Goal: Task Accomplishment & Management: Manage account settings

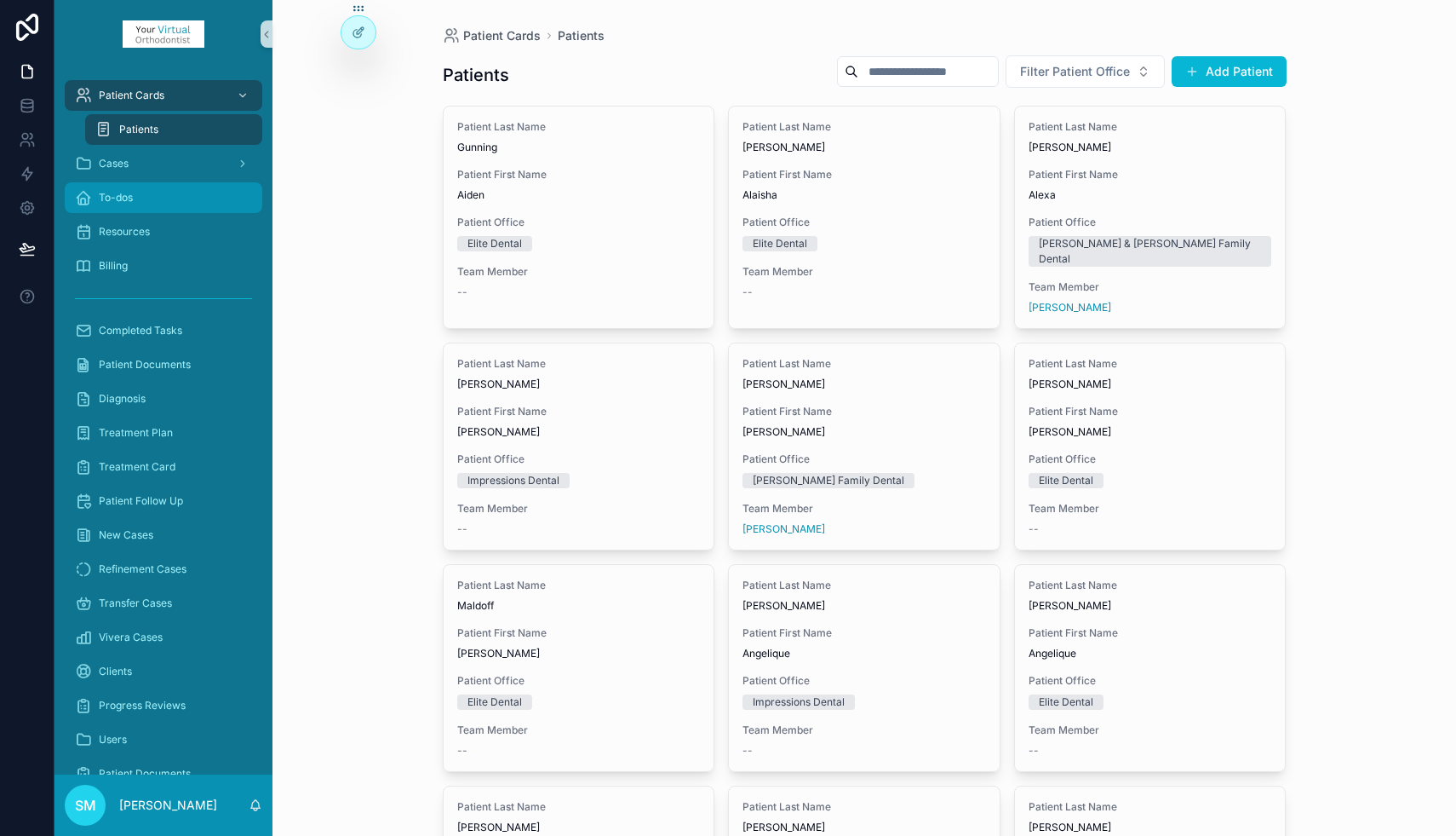
click at [132, 191] on span "To-dos" at bounding box center [116, 197] width 34 height 13
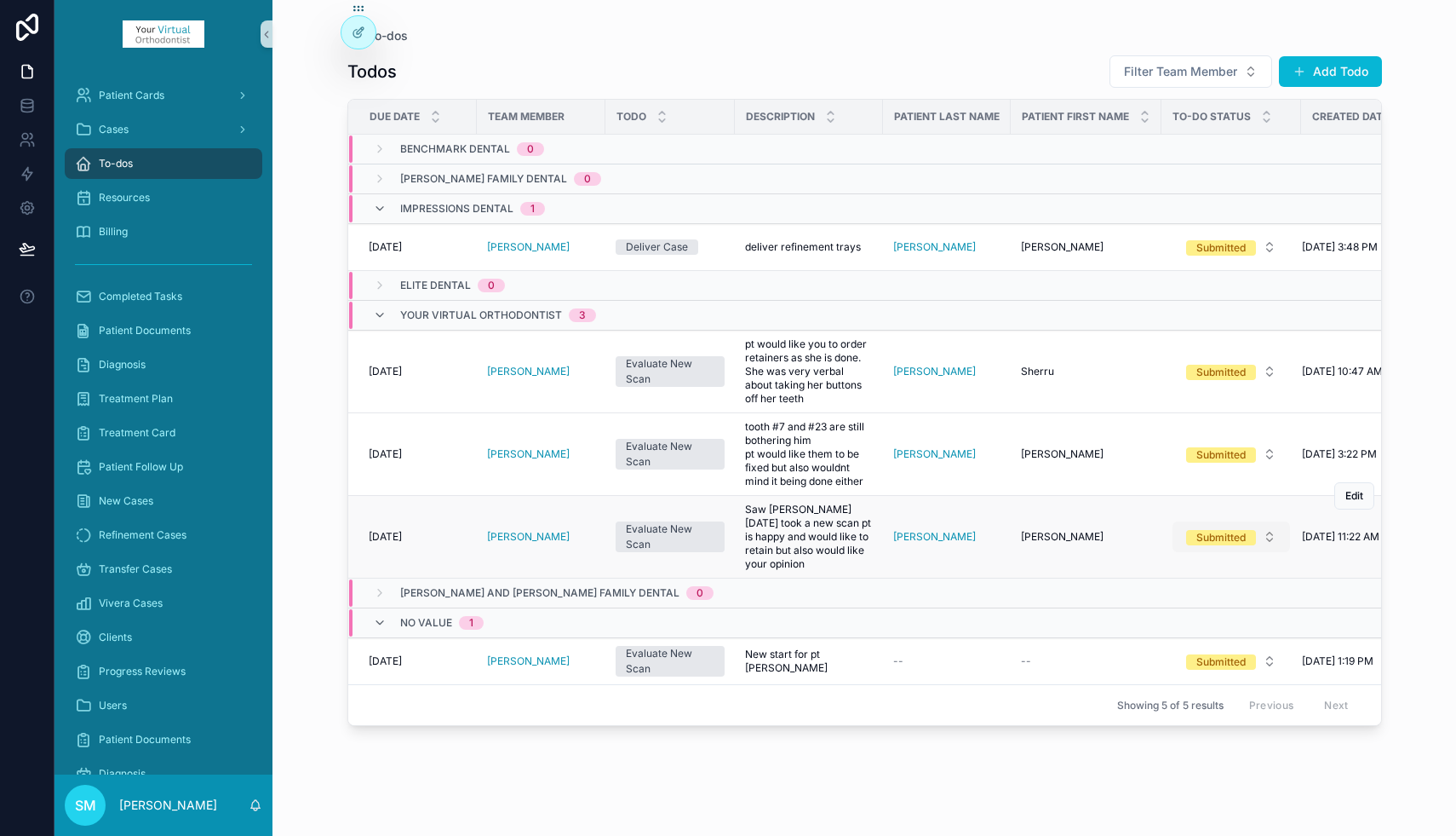
click at [1269, 540] on button "Submitted" at bounding box center [1231, 537] width 118 height 31
click at [1198, 705] on span "Completed" at bounding box center [1169, 706] width 73 height 15
click at [1329, 69] on button "Add Todo" at bounding box center [1330, 71] width 103 height 31
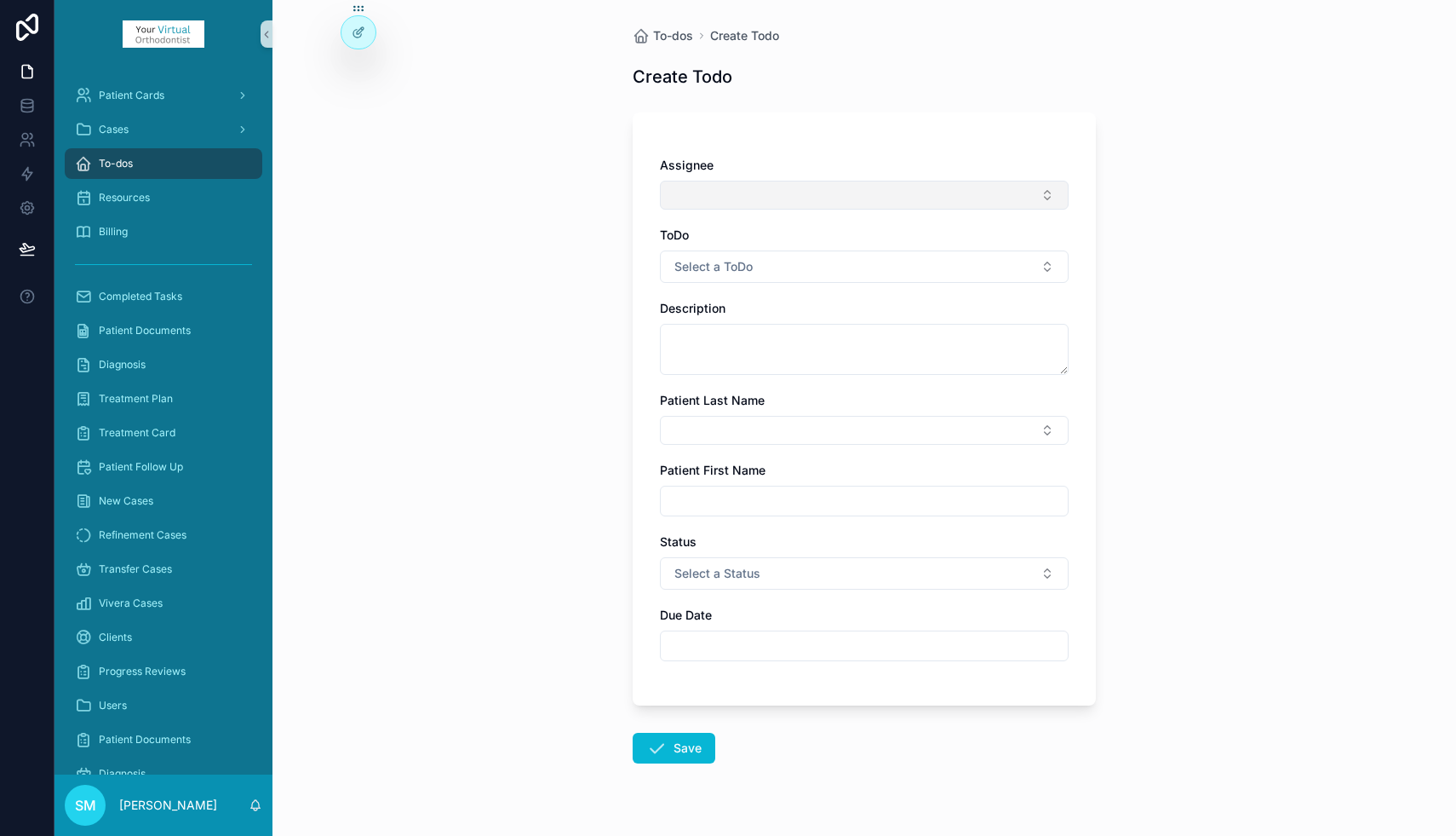
click at [720, 191] on button "Select Button" at bounding box center [865, 195] width 409 height 29
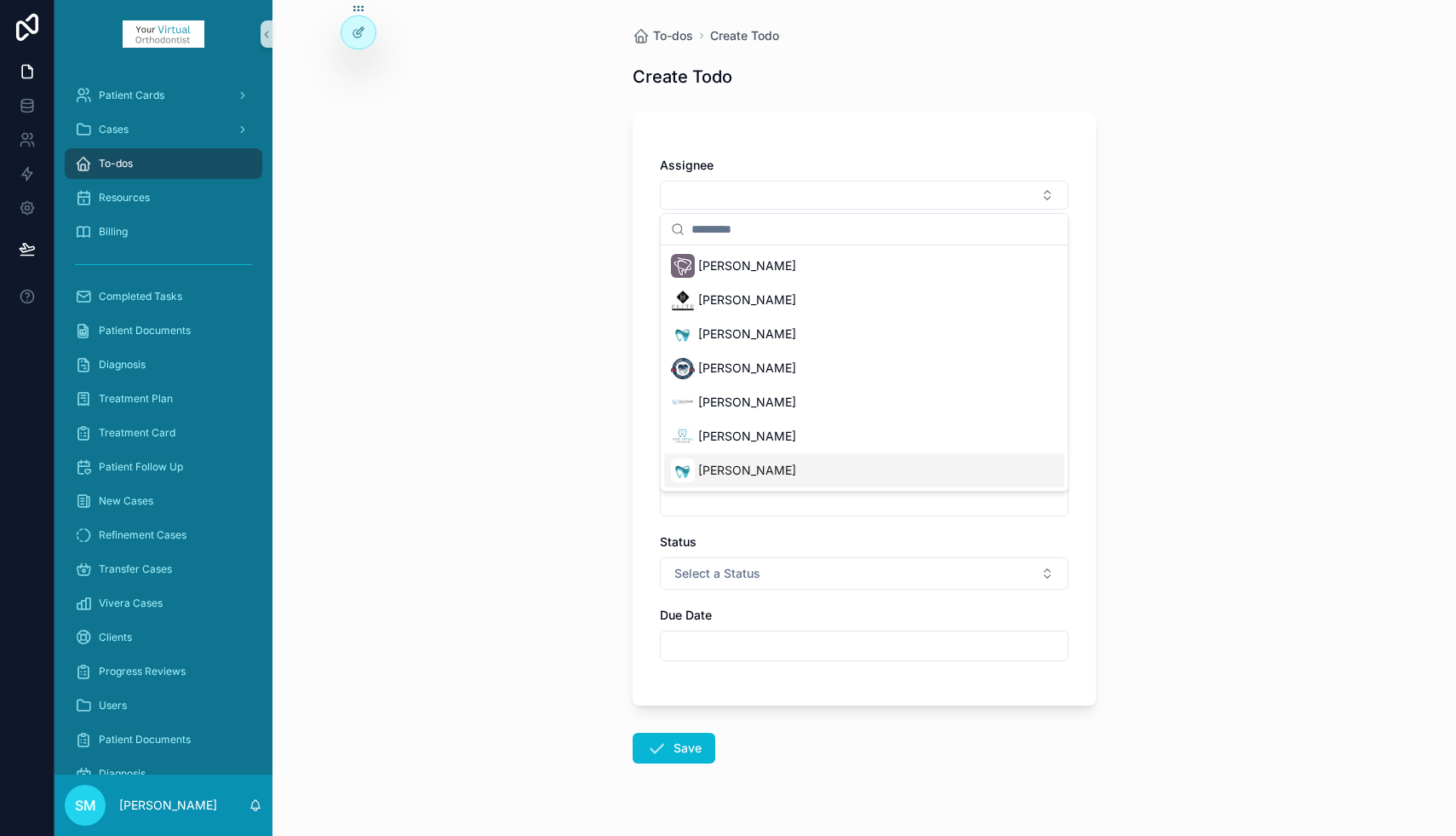
click at [708, 469] on span "[PERSON_NAME]" at bounding box center [747, 469] width 98 height 17
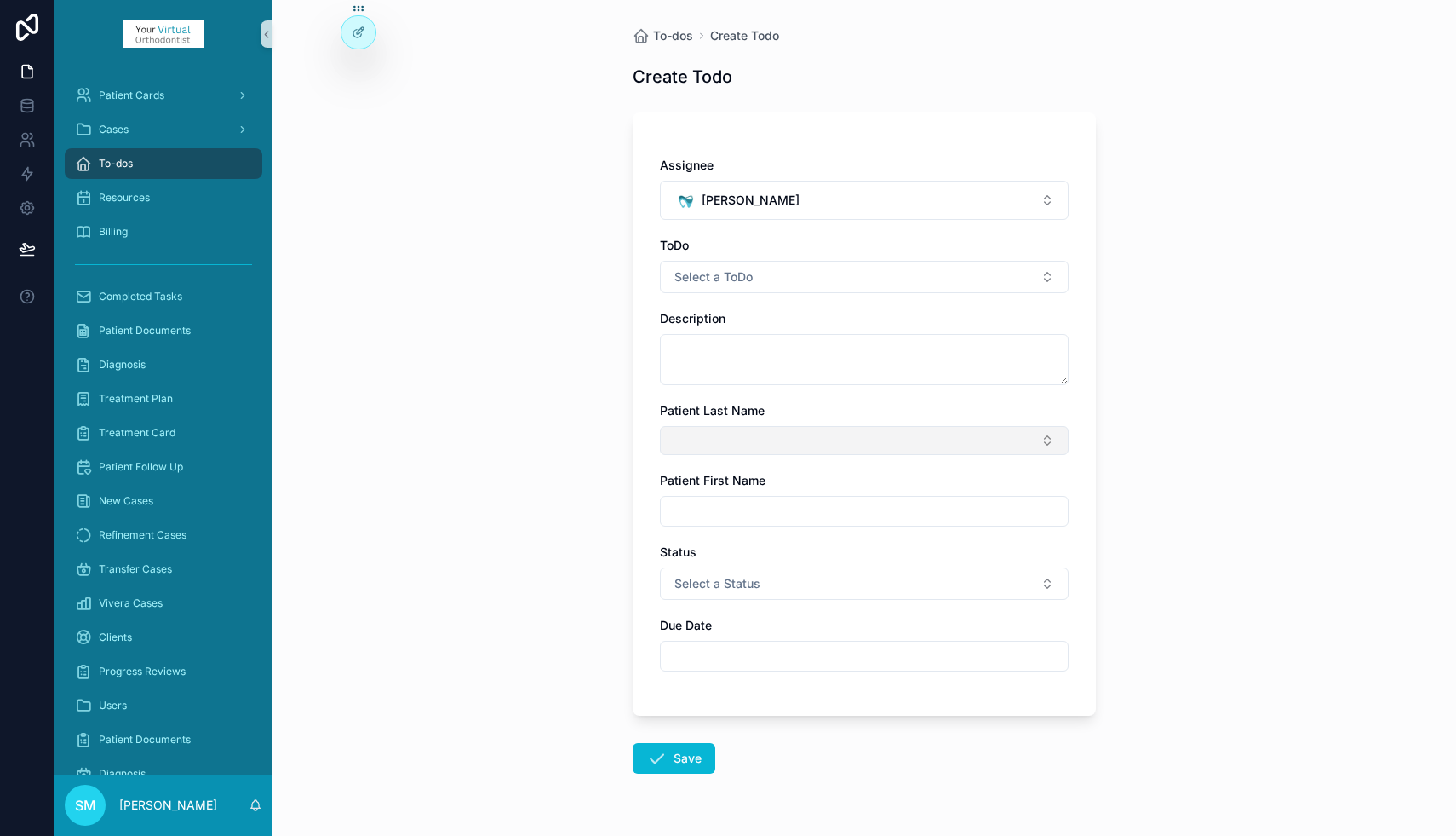
click at [706, 449] on button "Select Button" at bounding box center [865, 440] width 409 height 29
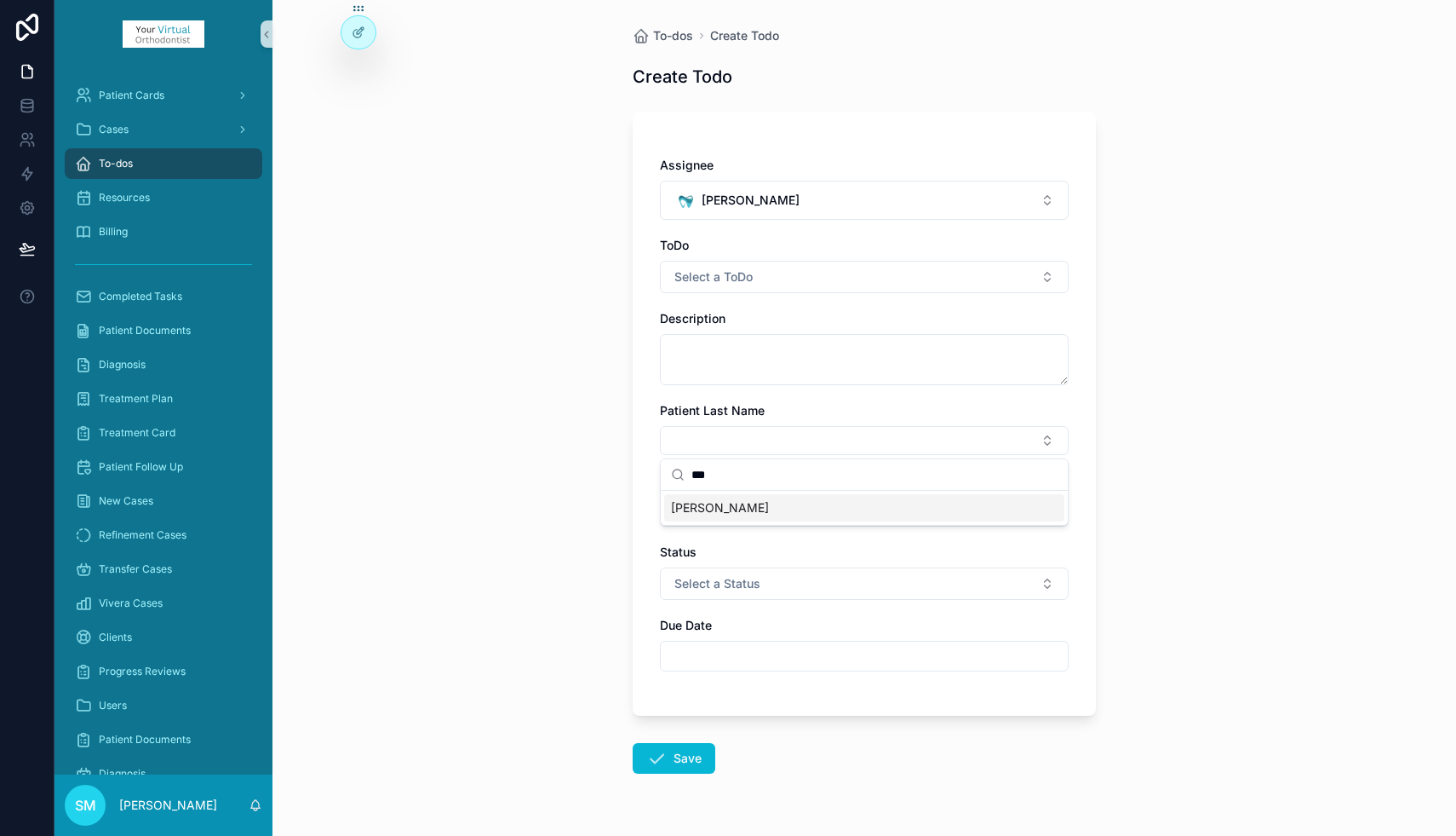
type input "***"
click at [697, 508] on span "[PERSON_NAME]" at bounding box center [720, 507] width 98 height 17
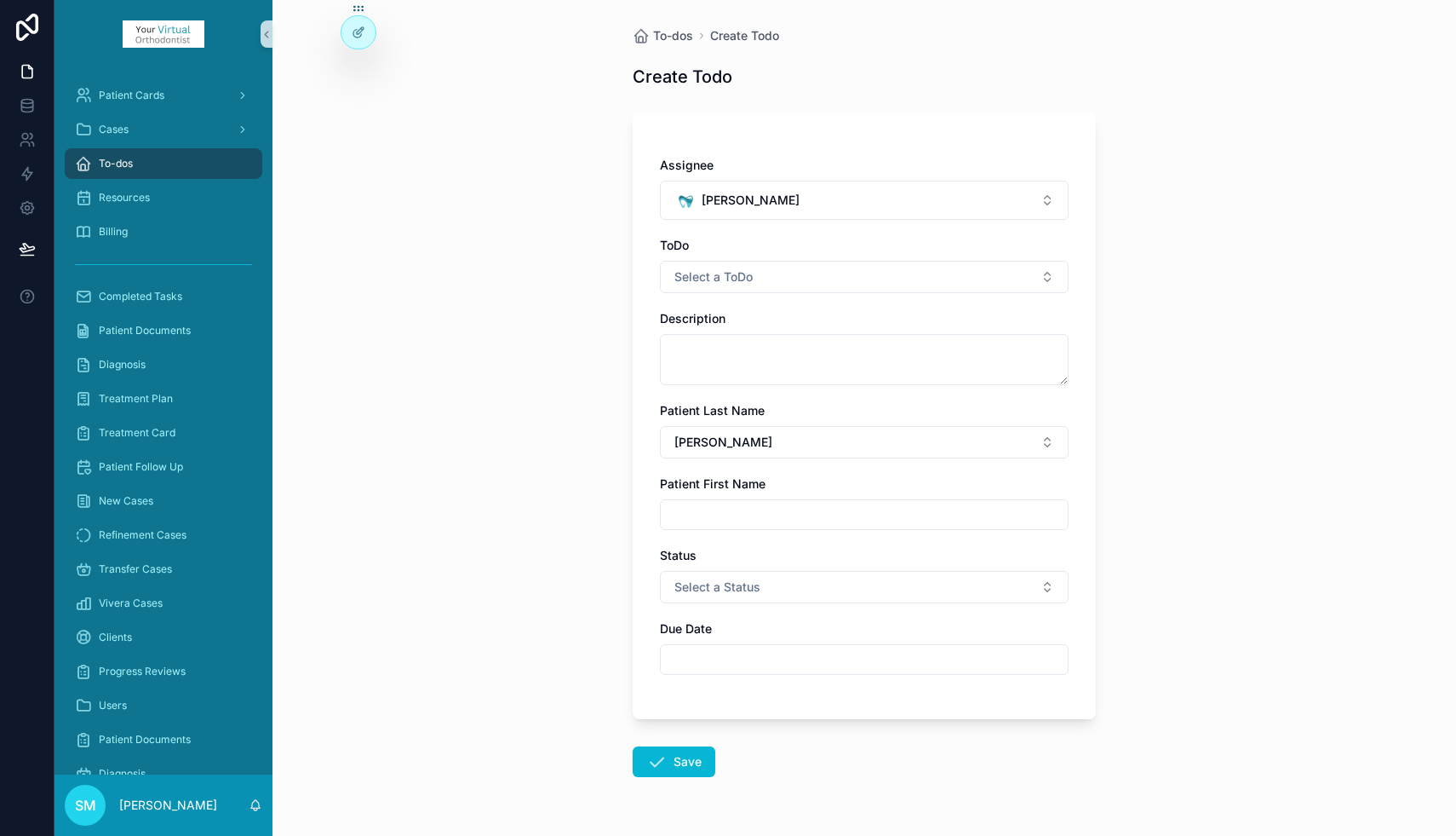
click at [701, 512] on input "scrollable content" at bounding box center [864, 515] width 407 height 24
type input "******"
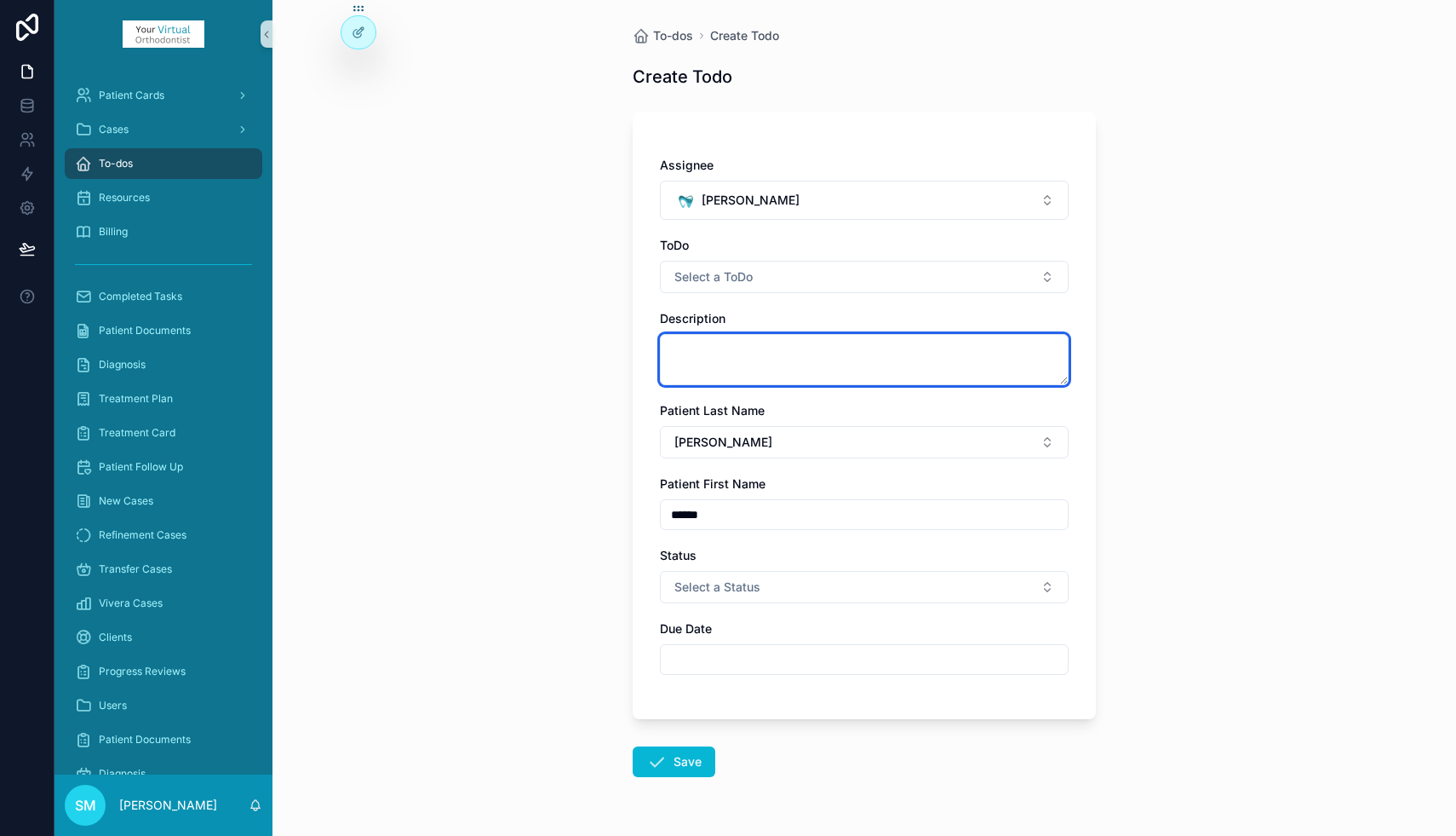
click at [699, 352] on textarea "scrollable content" at bounding box center [865, 360] width 409 height 51
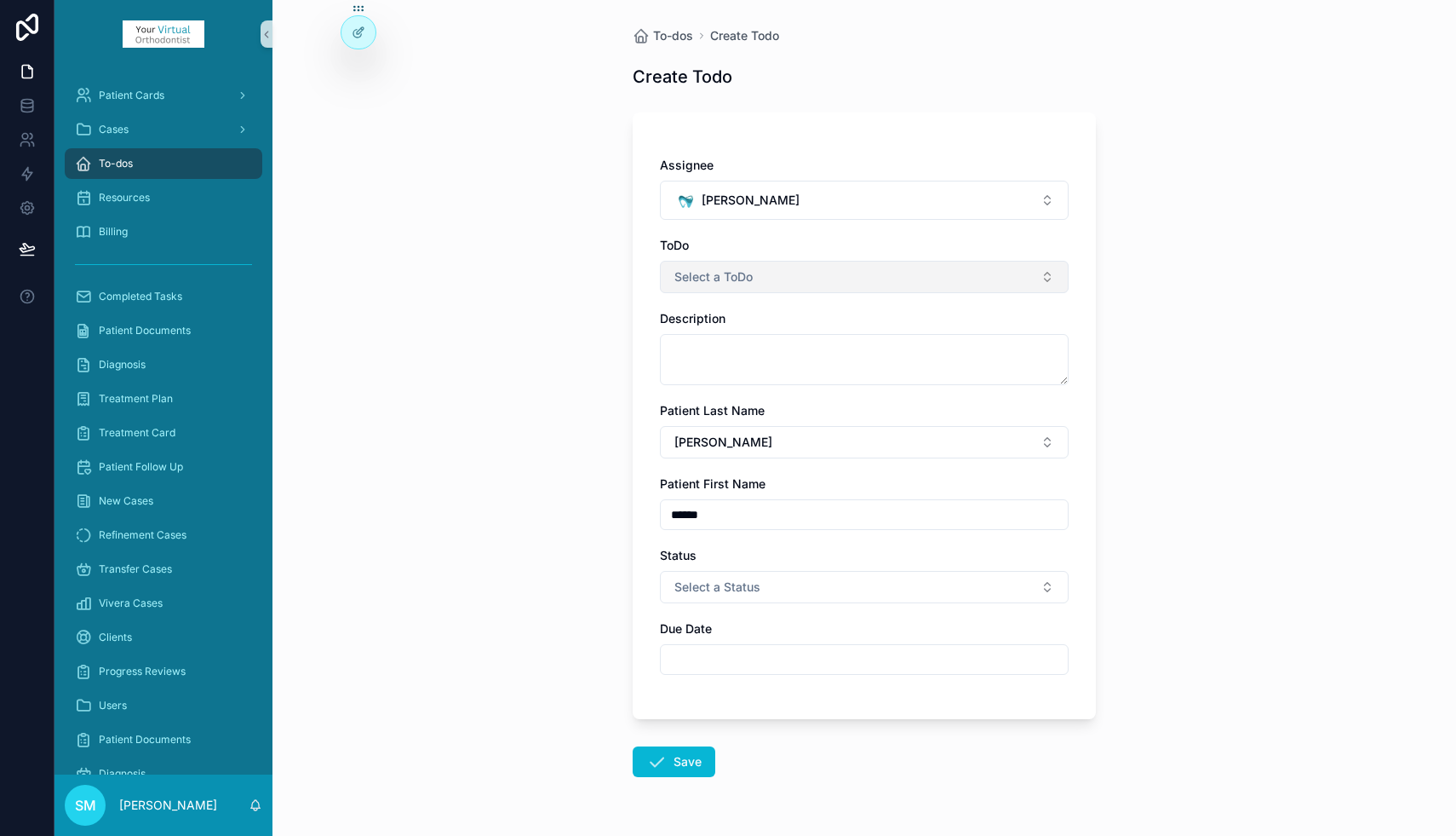
click at [731, 276] on span "Select a ToDo" at bounding box center [713, 276] width 79 height 17
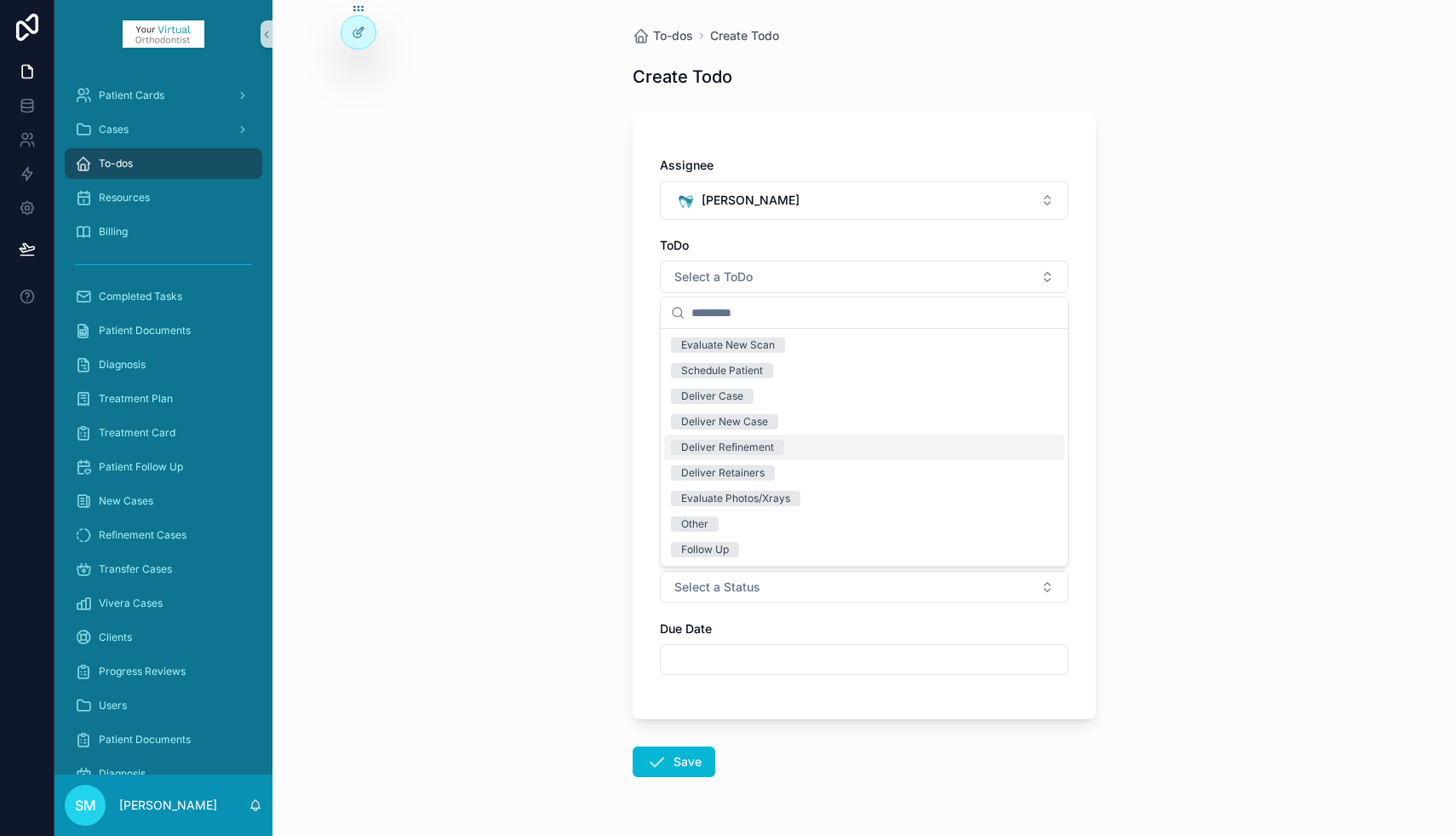
click at [732, 449] on div "Deliver Refinement" at bounding box center [728, 446] width 93 height 15
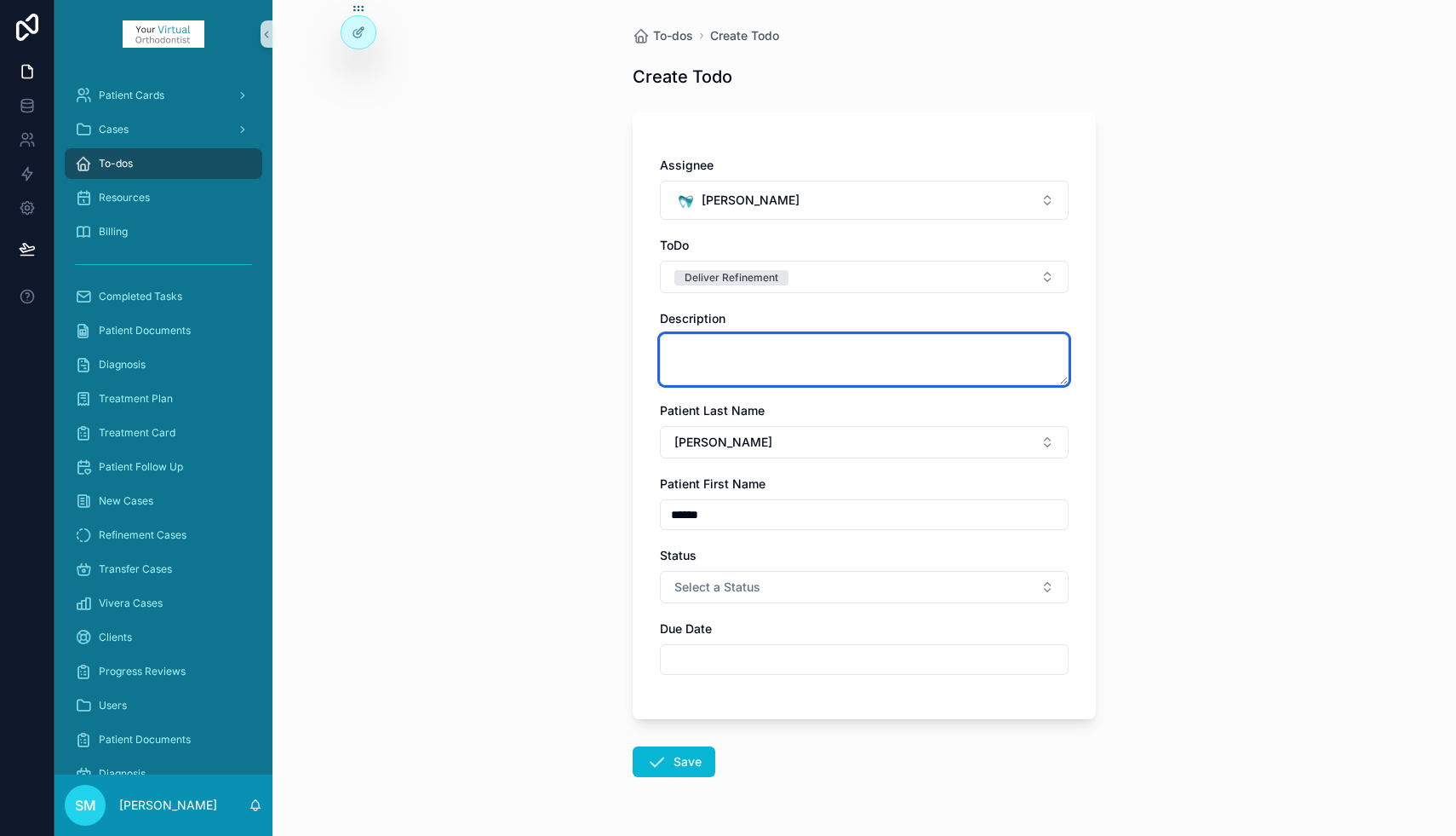
click at [703, 351] on textarea "scrollable content" at bounding box center [865, 360] width 409 height 51
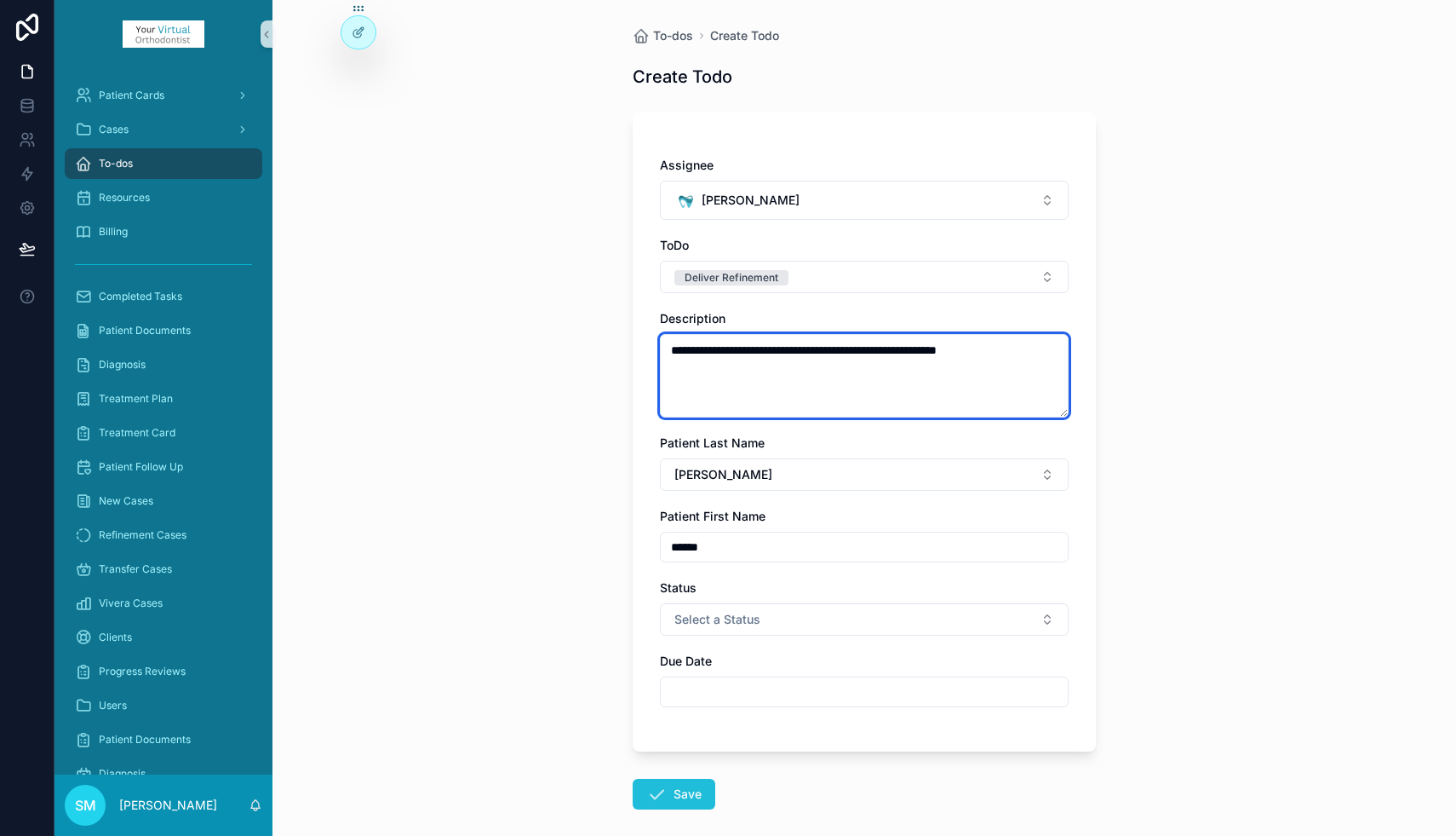
type textarea "**********"
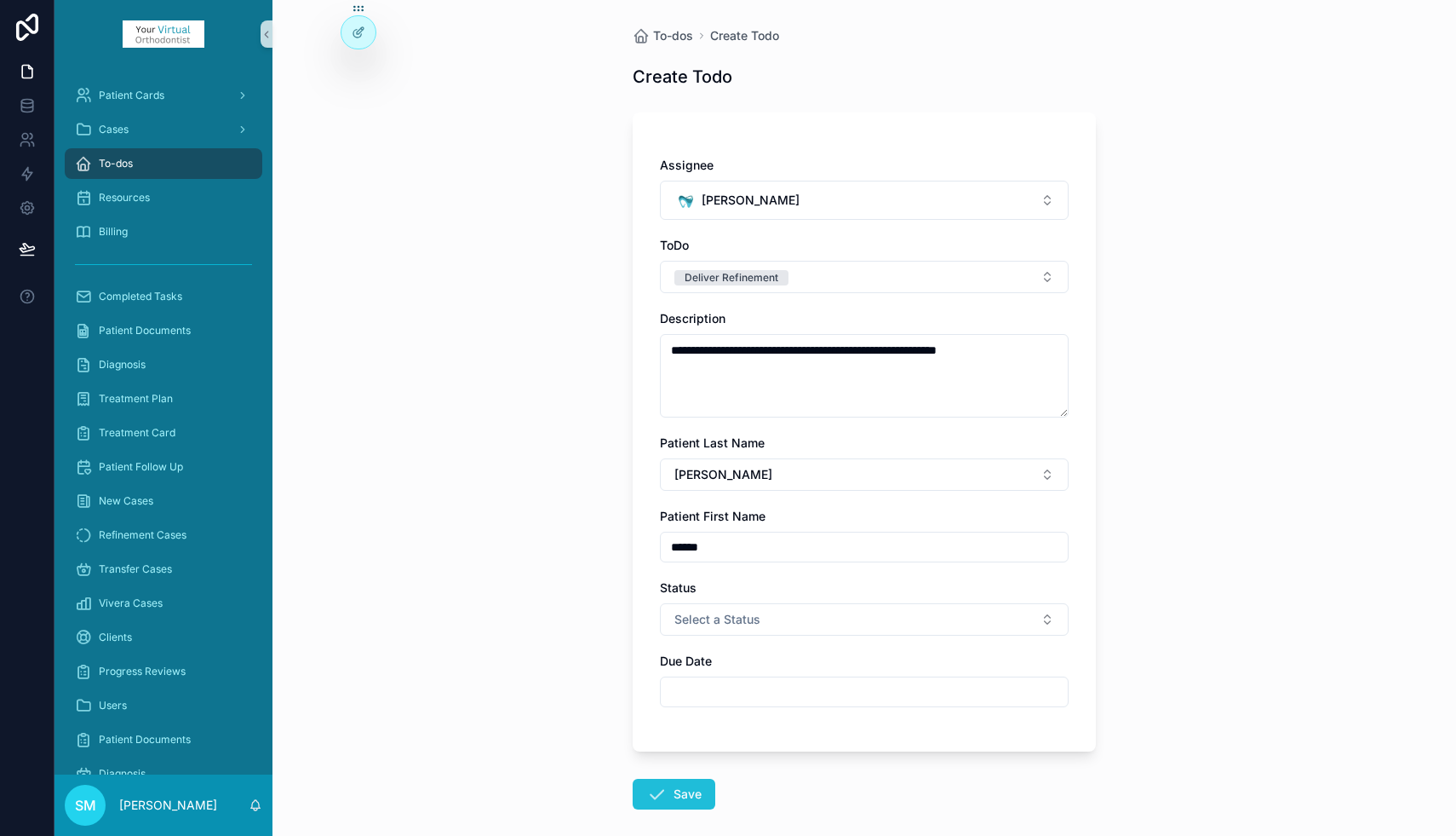
click at [683, 795] on button "Save" at bounding box center [674, 793] width 82 height 31
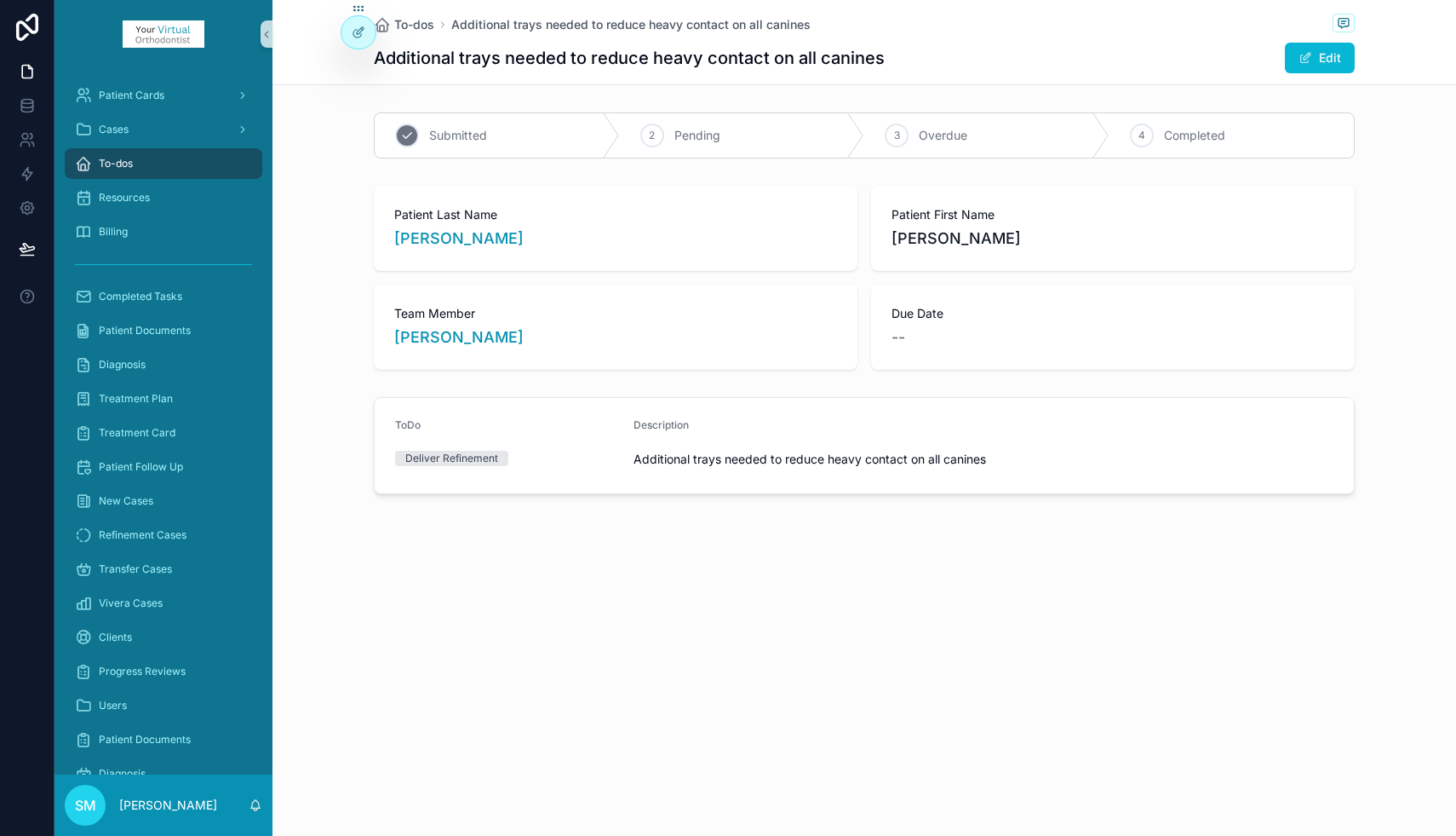
click at [460, 137] on span "Submitted" at bounding box center [458, 135] width 58 height 17
click at [158, 159] on div "To-dos" at bounding box center [164, 163] width 177 height 27
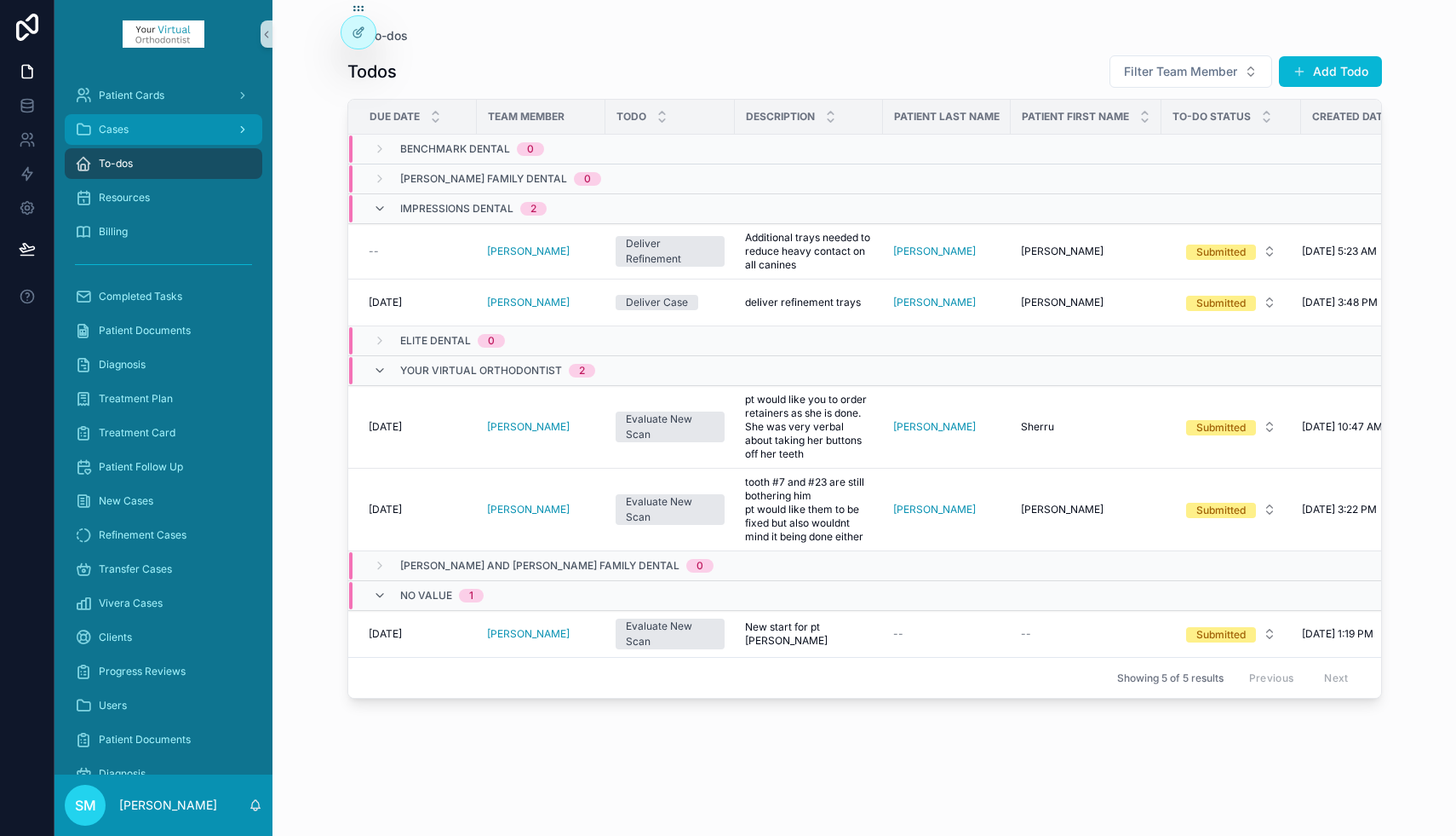
click at [135, 126] on div "Cases" at bounding box center [164, 129] width 177 height 27
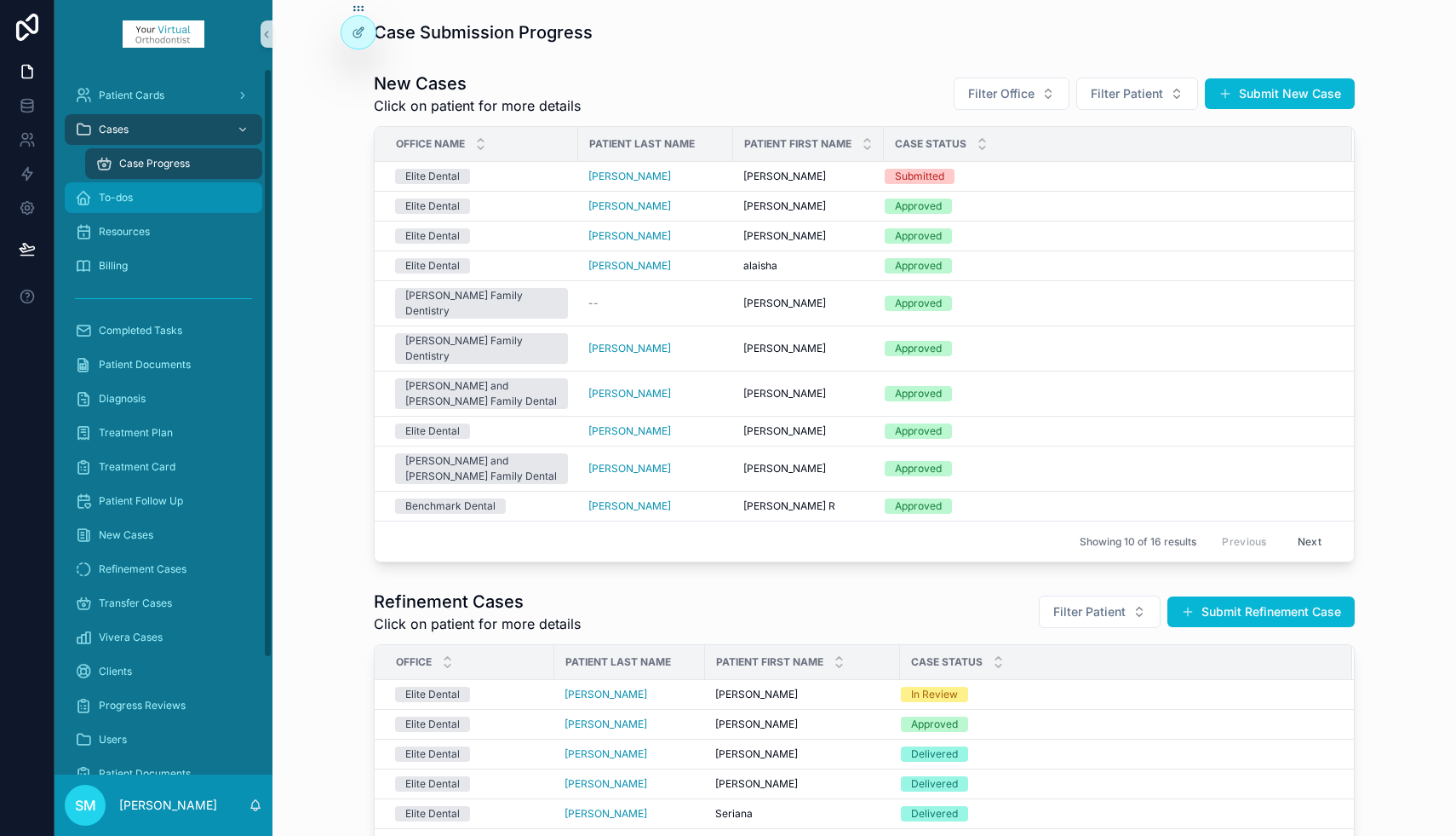
click at [151, 195] on div "To-dos" at bounding box center [164, 197] width 177 height 27
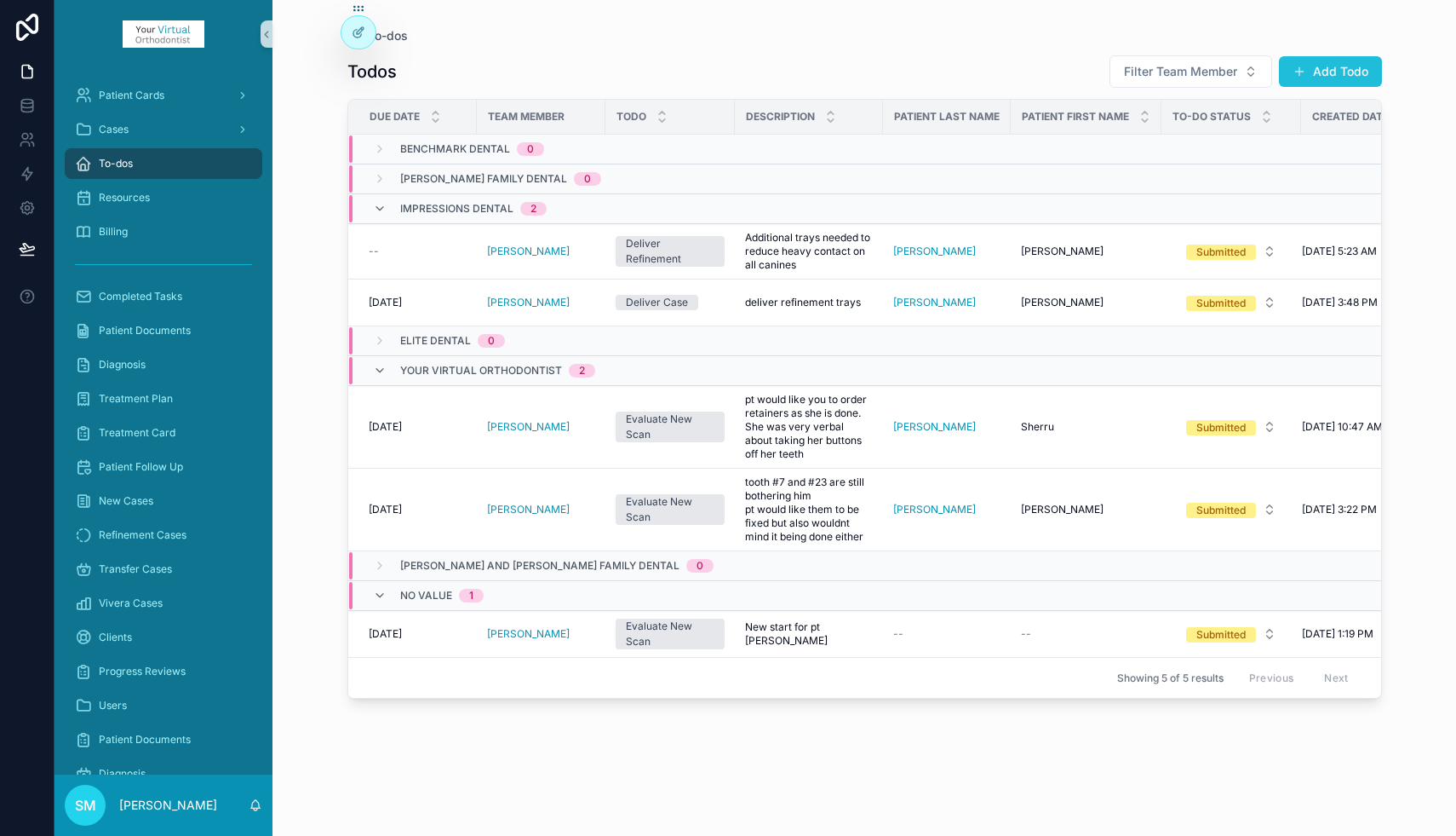
click at [1325, 66] on button "Add Todo" at bounding box center [1330, 71] width 103 height 31
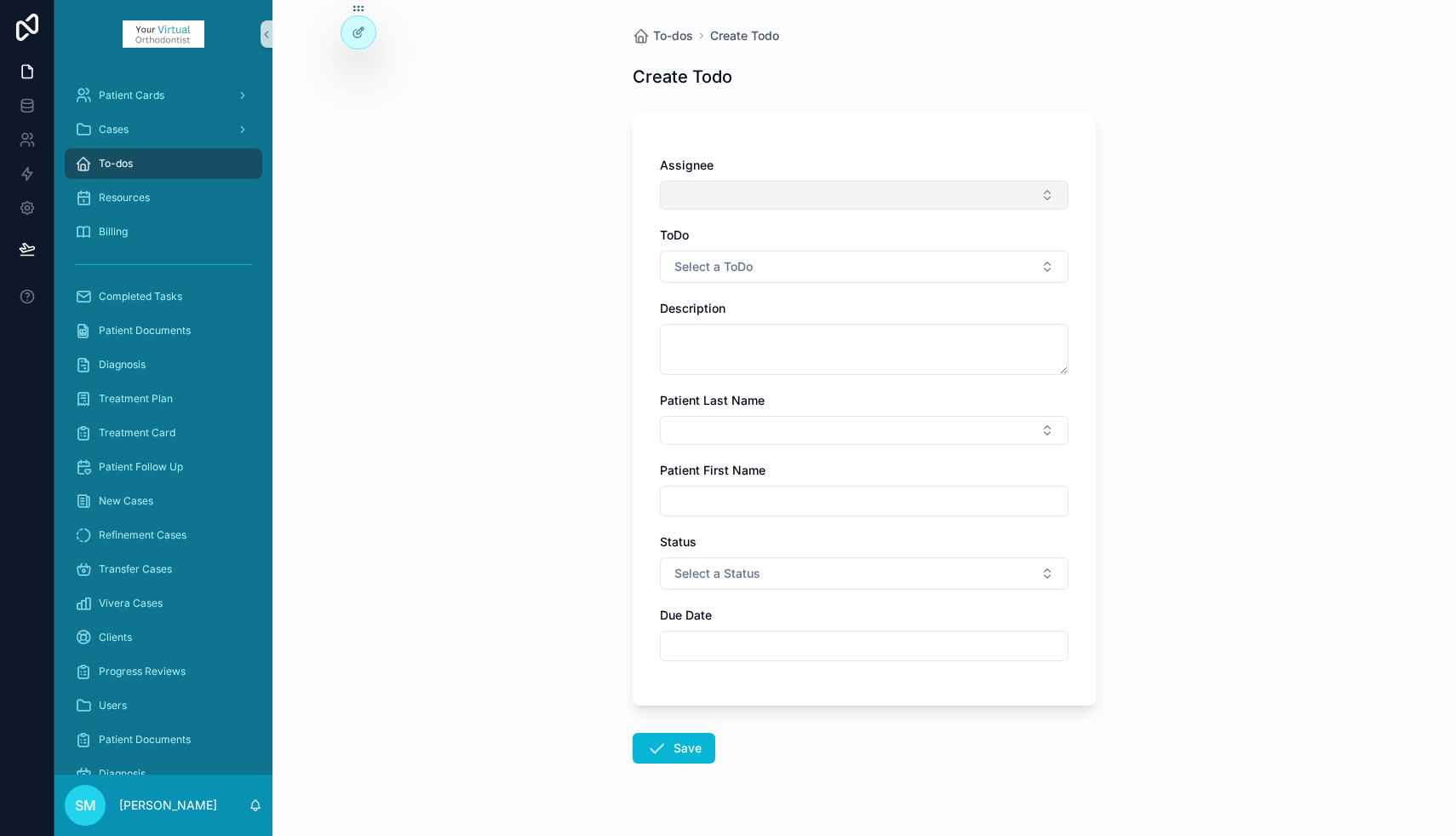
click at [779, 198] on button "Select Button" at bounding box center [865, 195] width 409 height 29
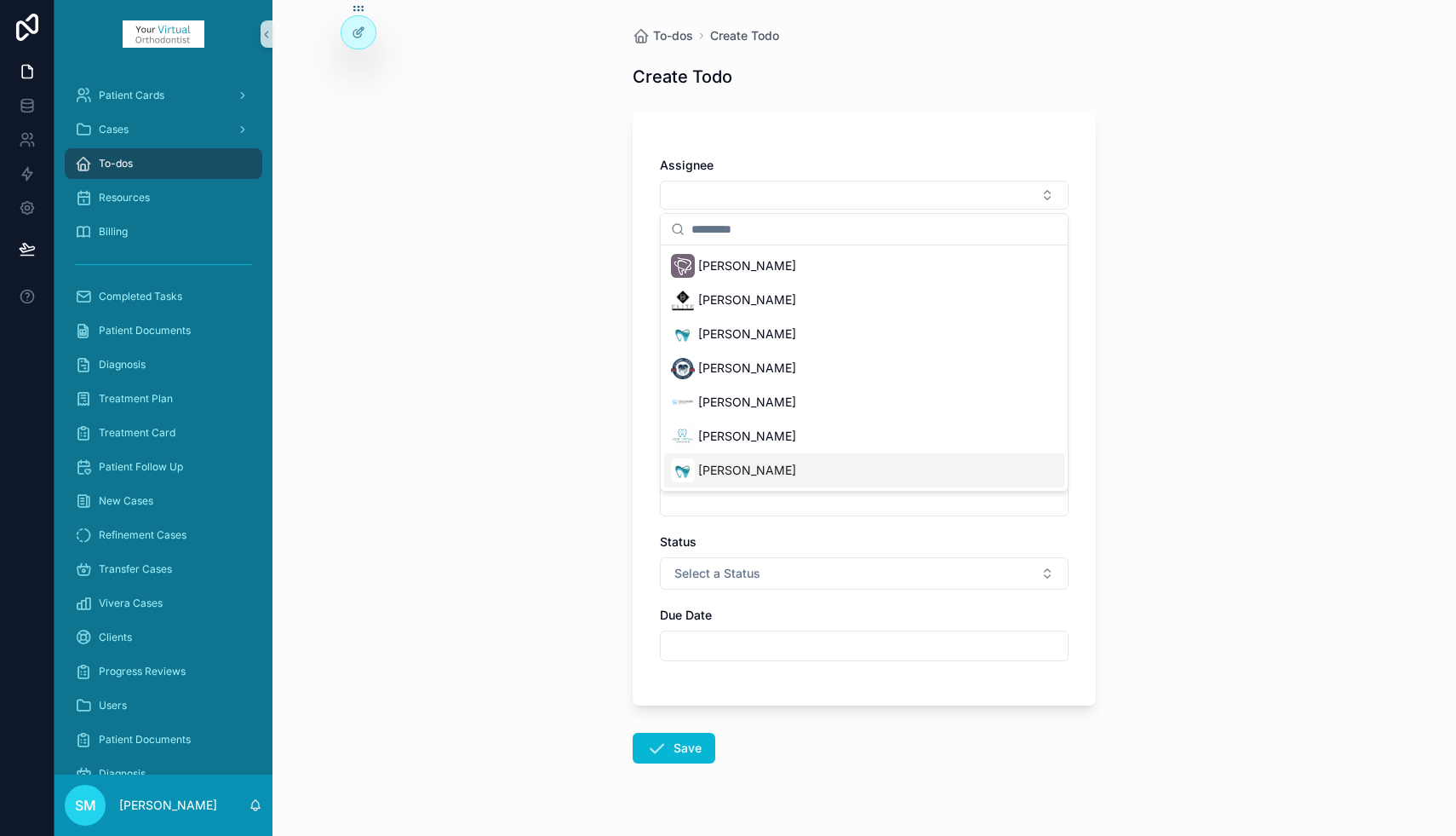
click at [728, 473] on span "[PERSON_NAME]" at bounding box center [747, 469] width 98 height 17
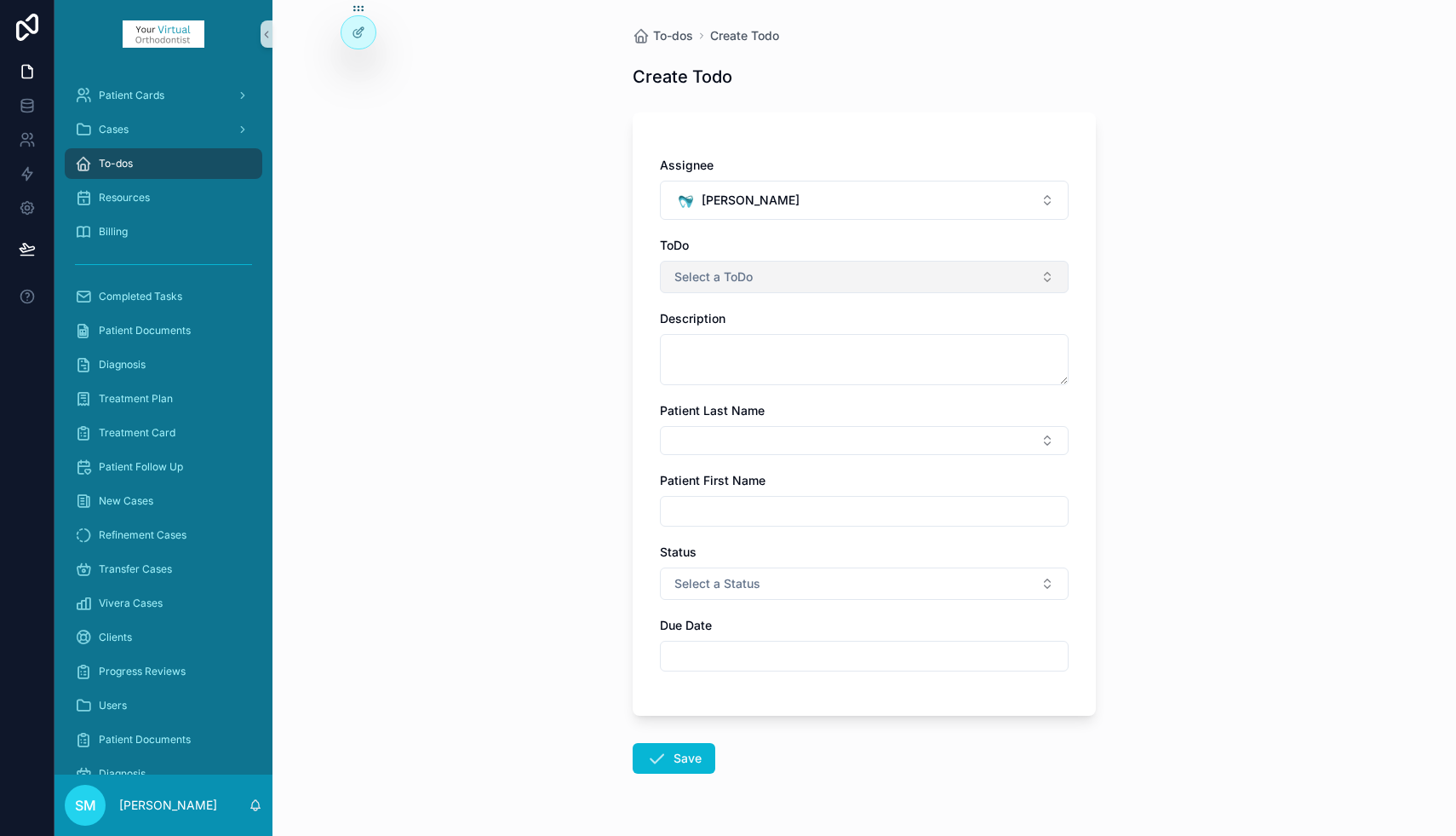
click at [720, 281] on span "Select a ToDo" at bounding box center [713, 276] width 79 height 17
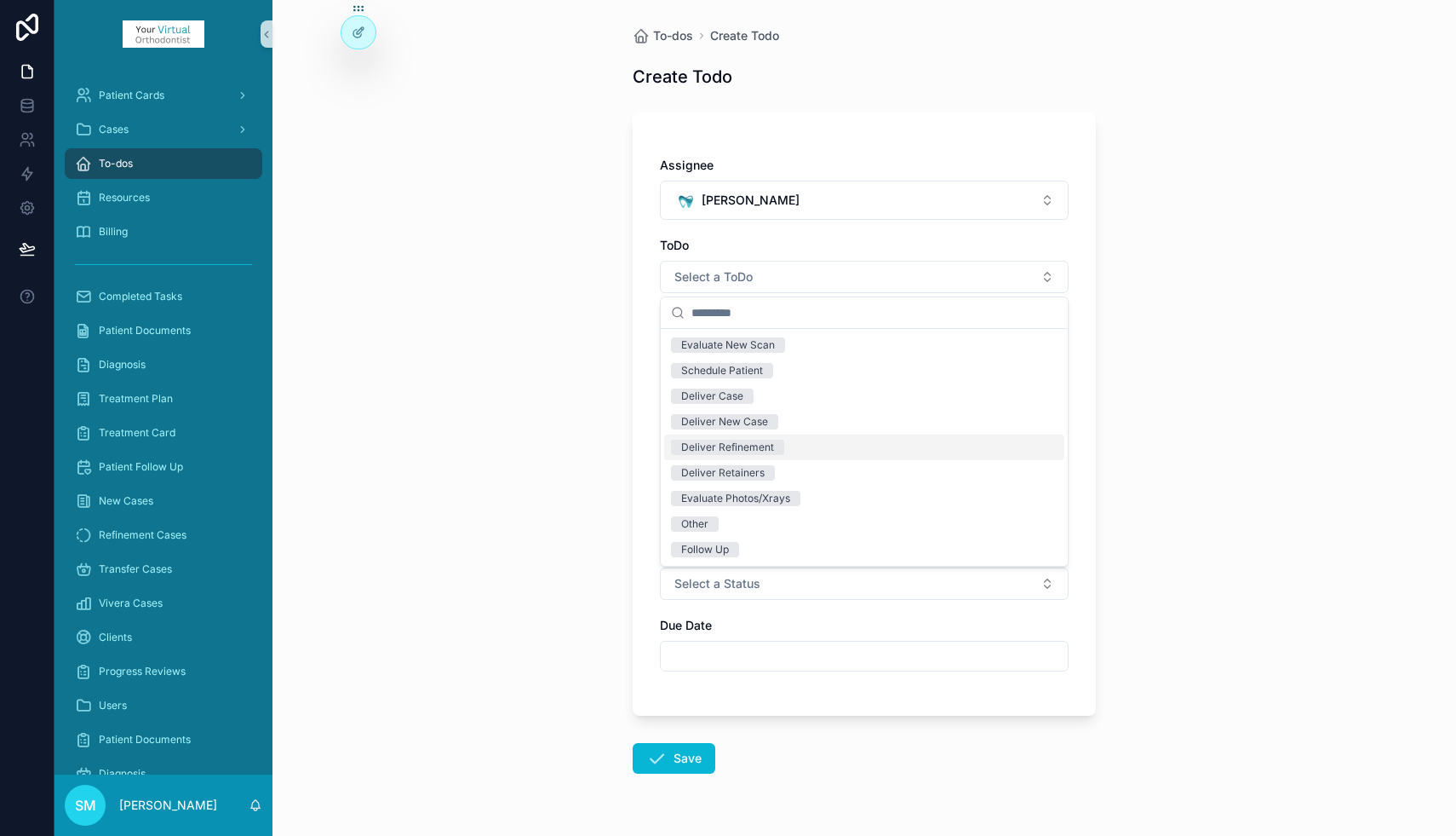
click at [729, 446] on div "Deliver Refinement" at bounding box center [728, 446] width 93 height 15
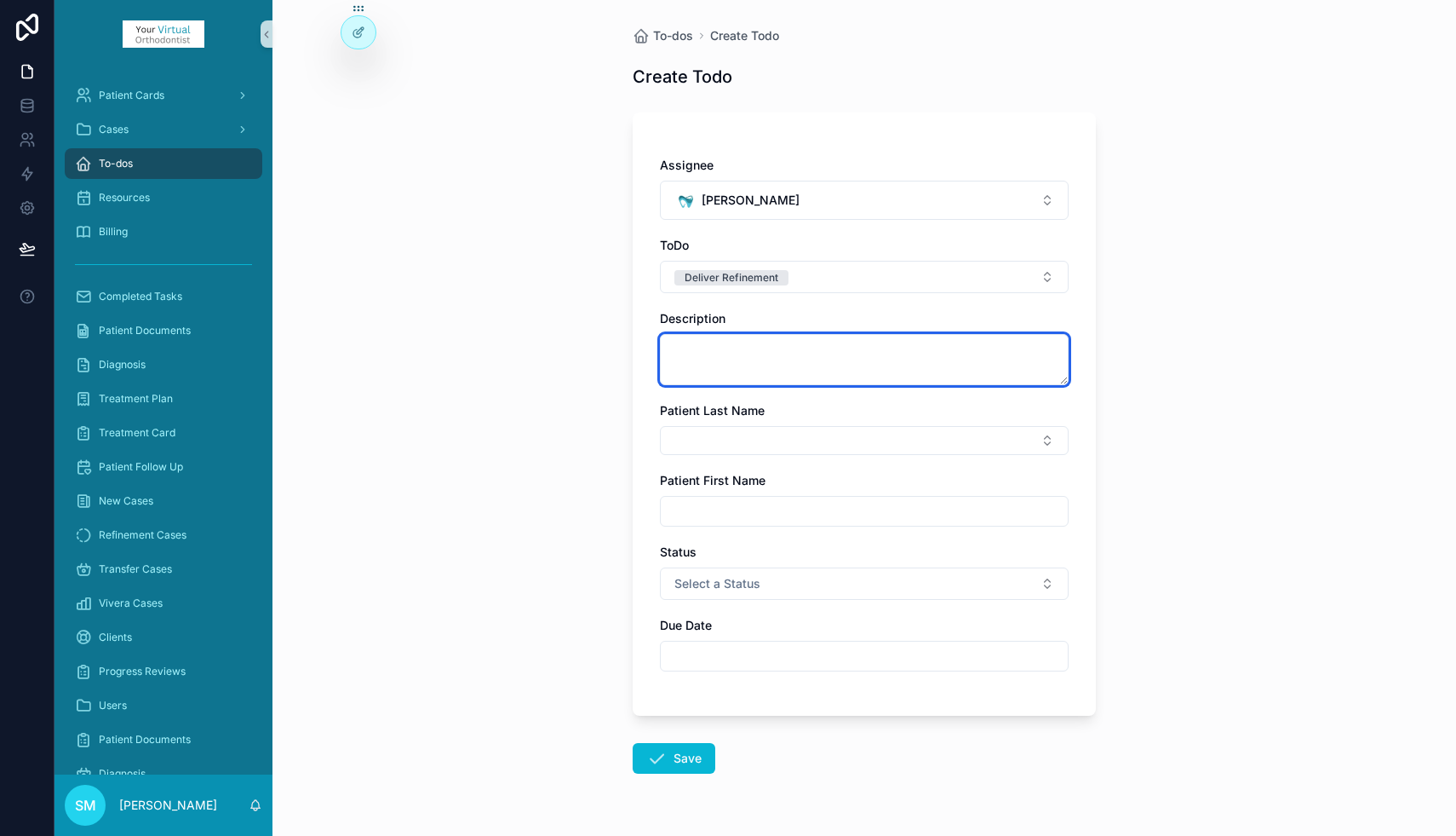
click at [708, 355] on textarea "scrollable content" at bounding box center [865, 360] width 409 height 51
type textarea "**********"
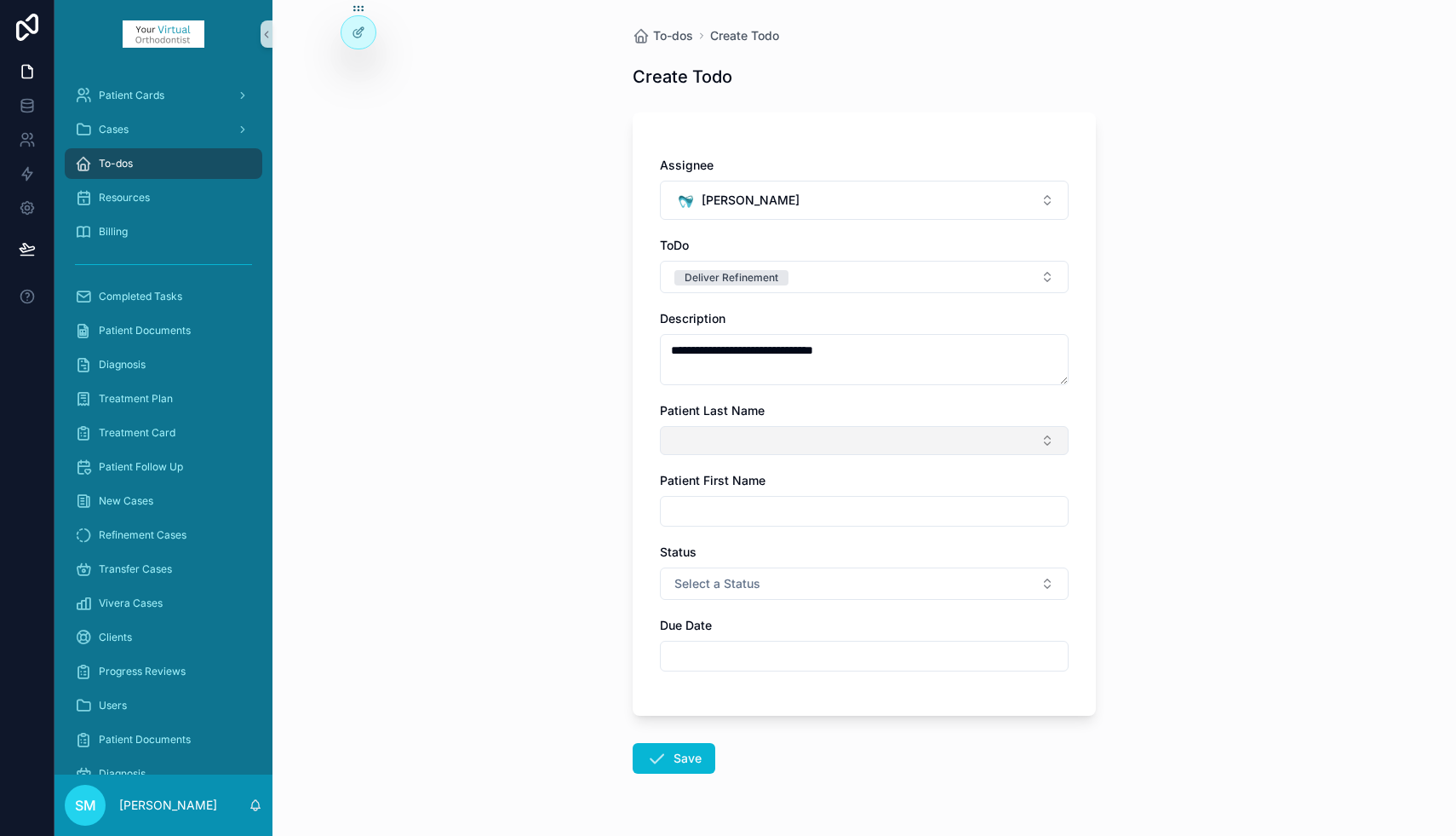
click at [716, 438] on button "Select Button" at bounding box center [865, 440] width 409 height 29
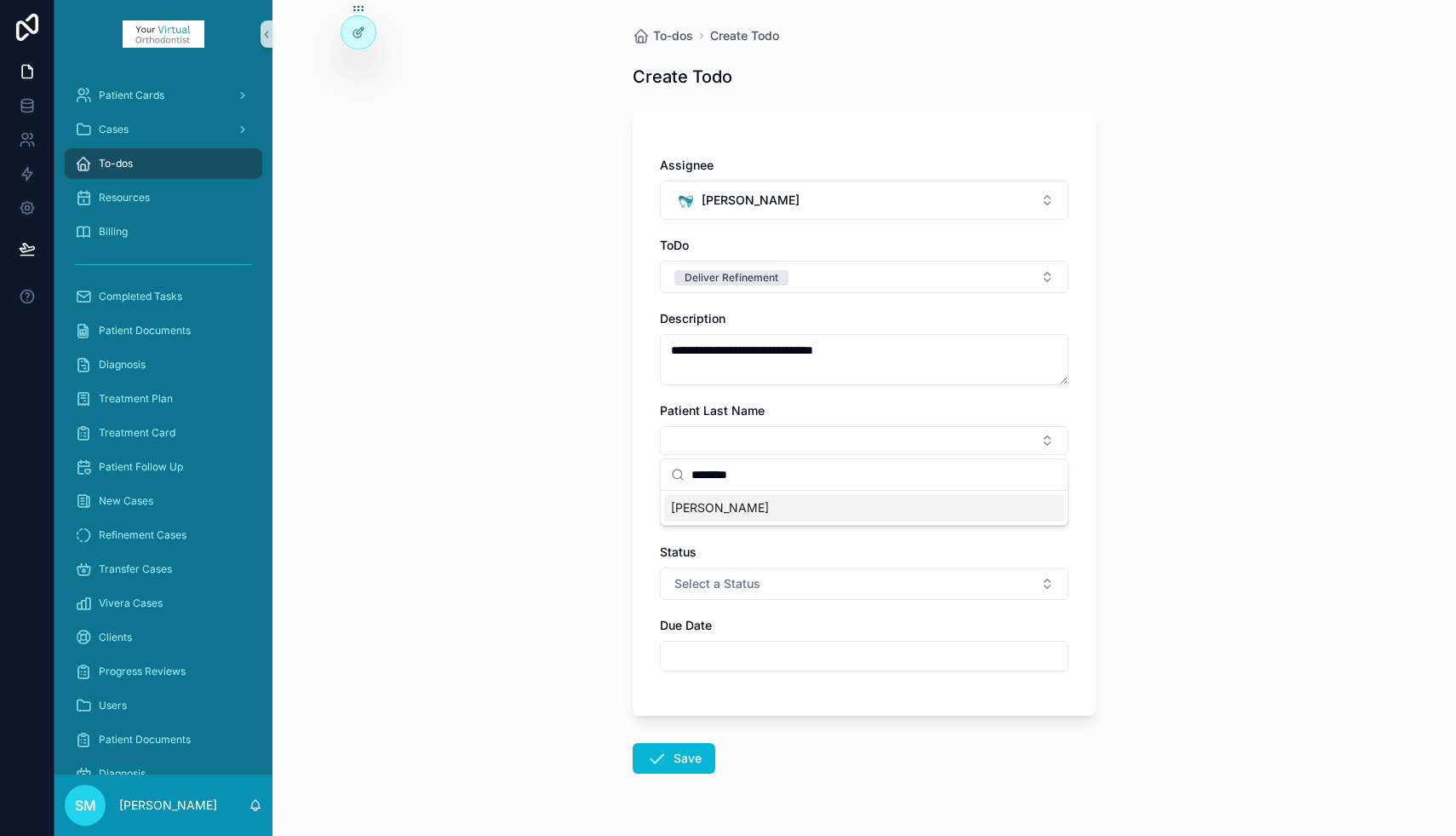
type input "********"
click at [692, 510] on span "[PERSON_NAME]" at bounding box center [720, 507] width 98 height 17
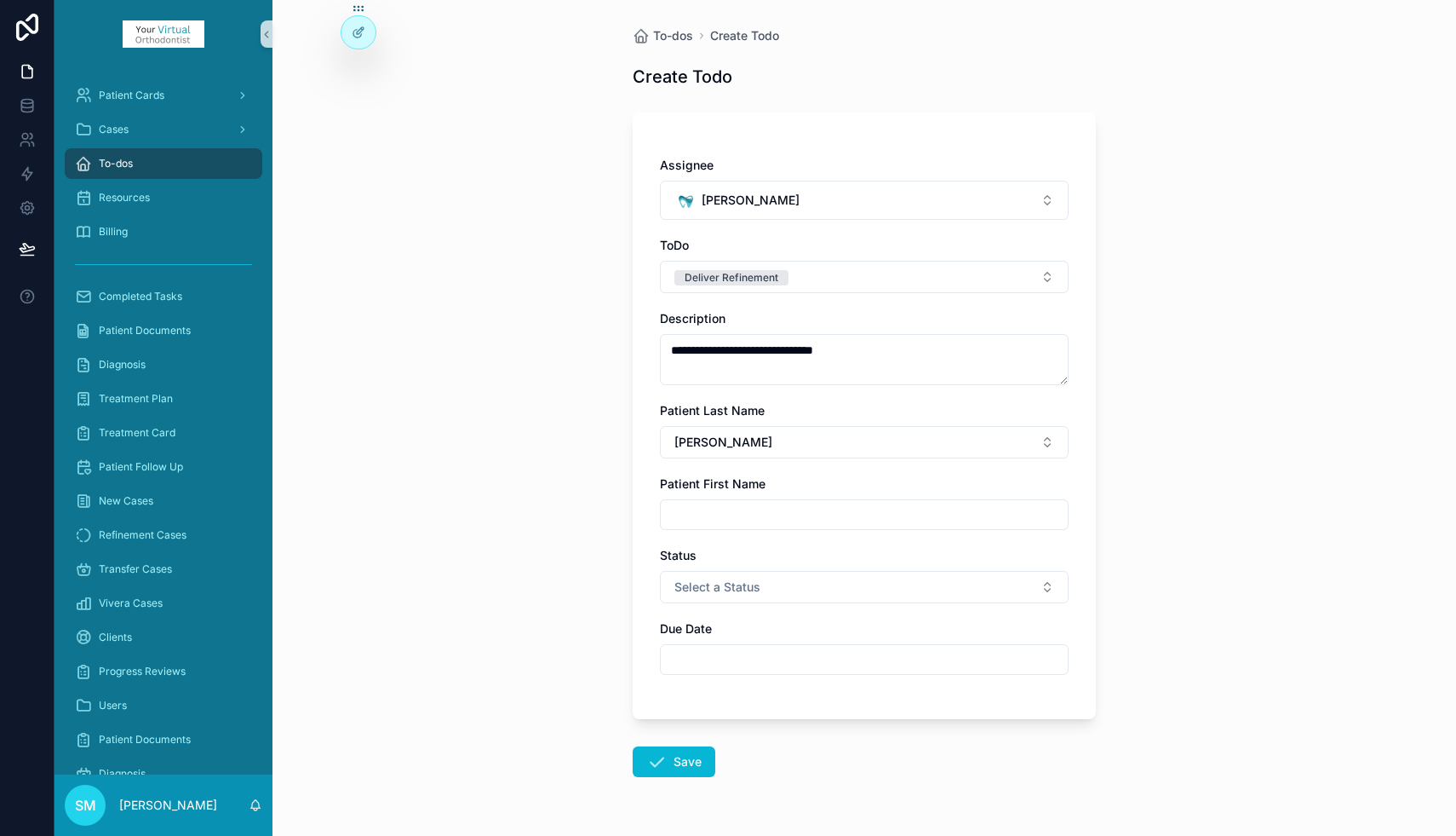
click at [685, 511] on input "scrollable content" at bounding box center [864, 515] width 407 height 24
type input "*****"
click at [691, 584] on span "Select a Status" at bounding box center [717, 586] width 86 height 17
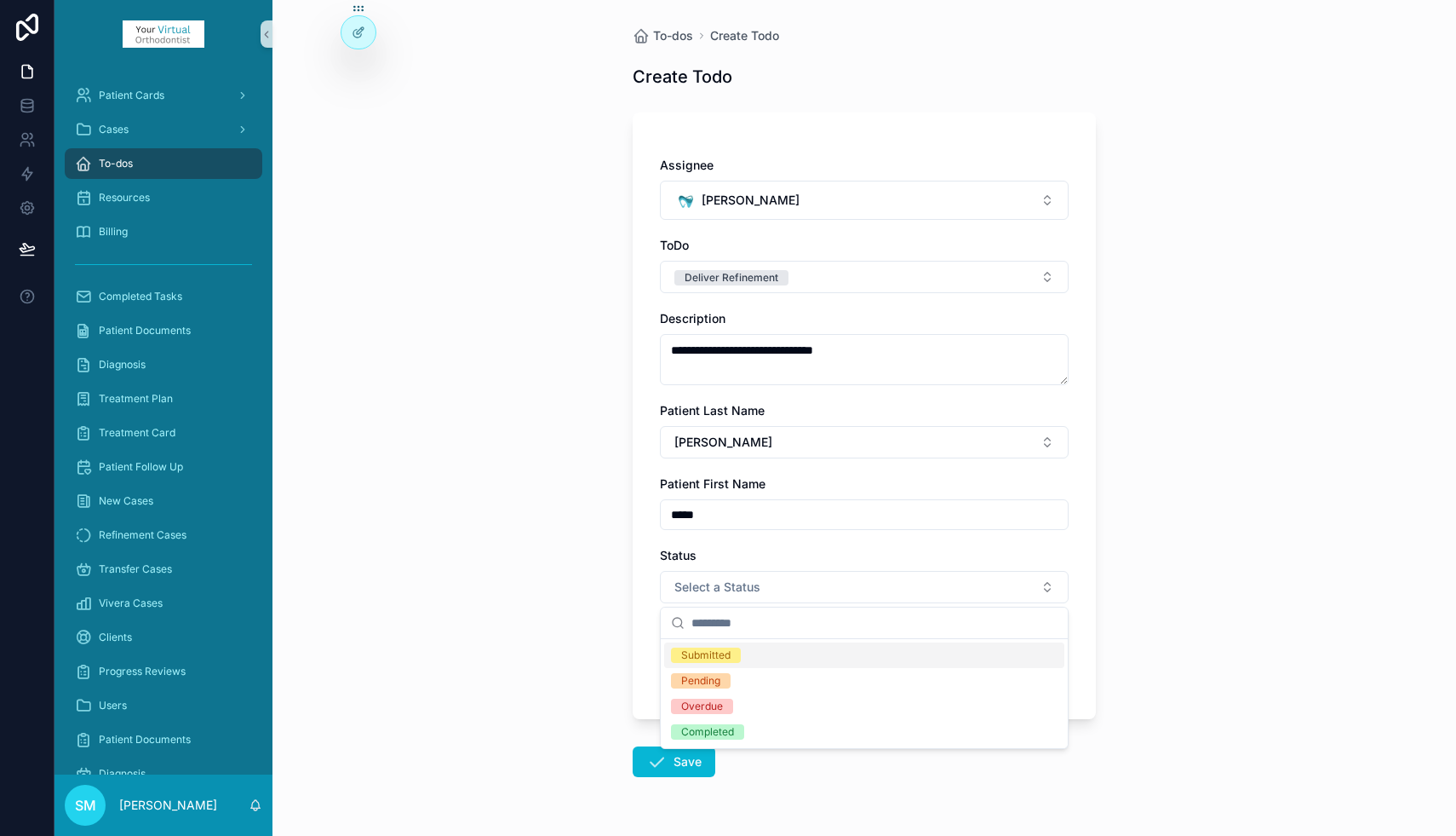
click at [721, 653] on div "Submitted" at bounding box center [706, 654] width 50 height 15
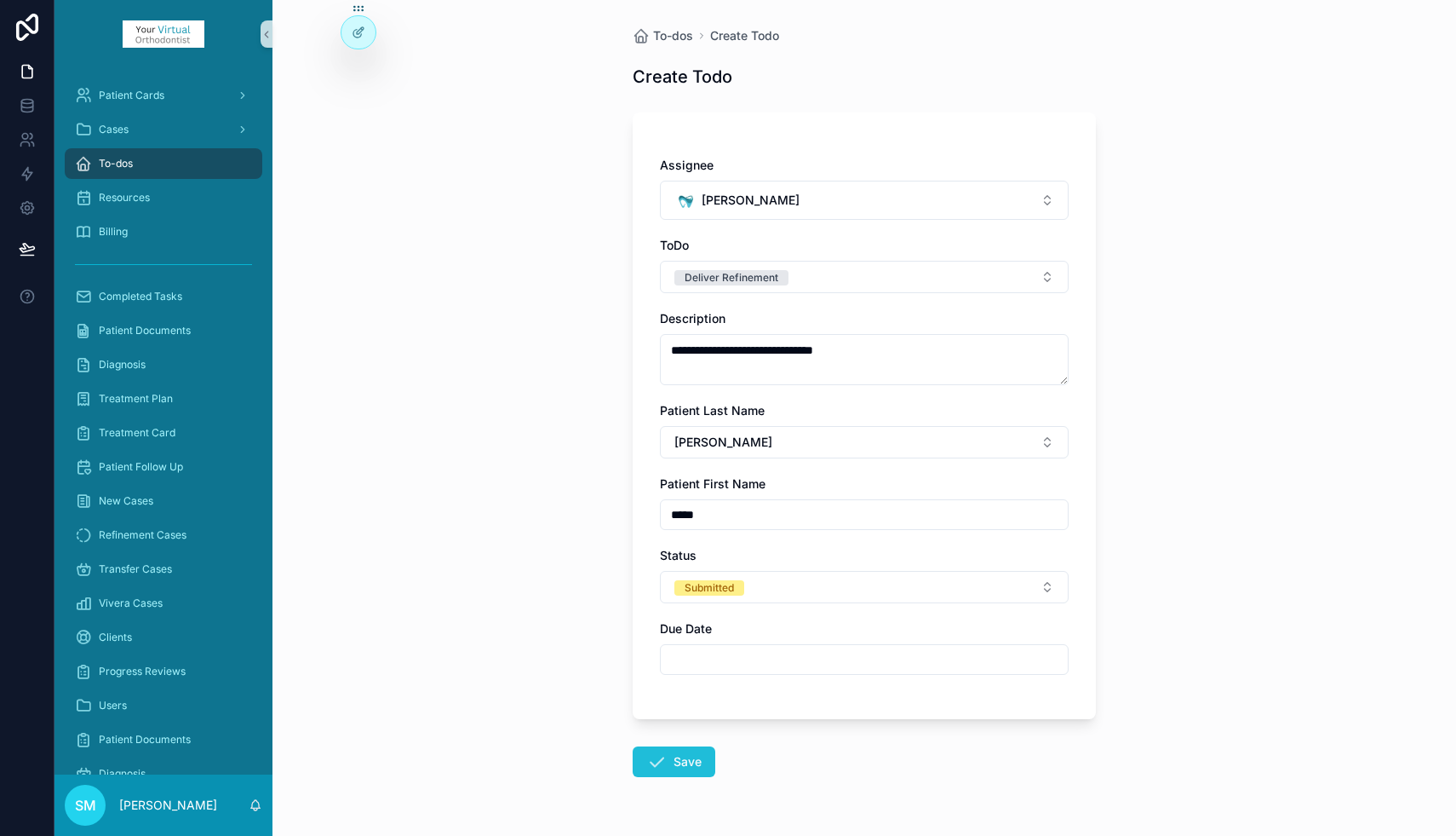
click at [689, 764] on button "Save" at bounding box center [674, 762] width 82 height 31
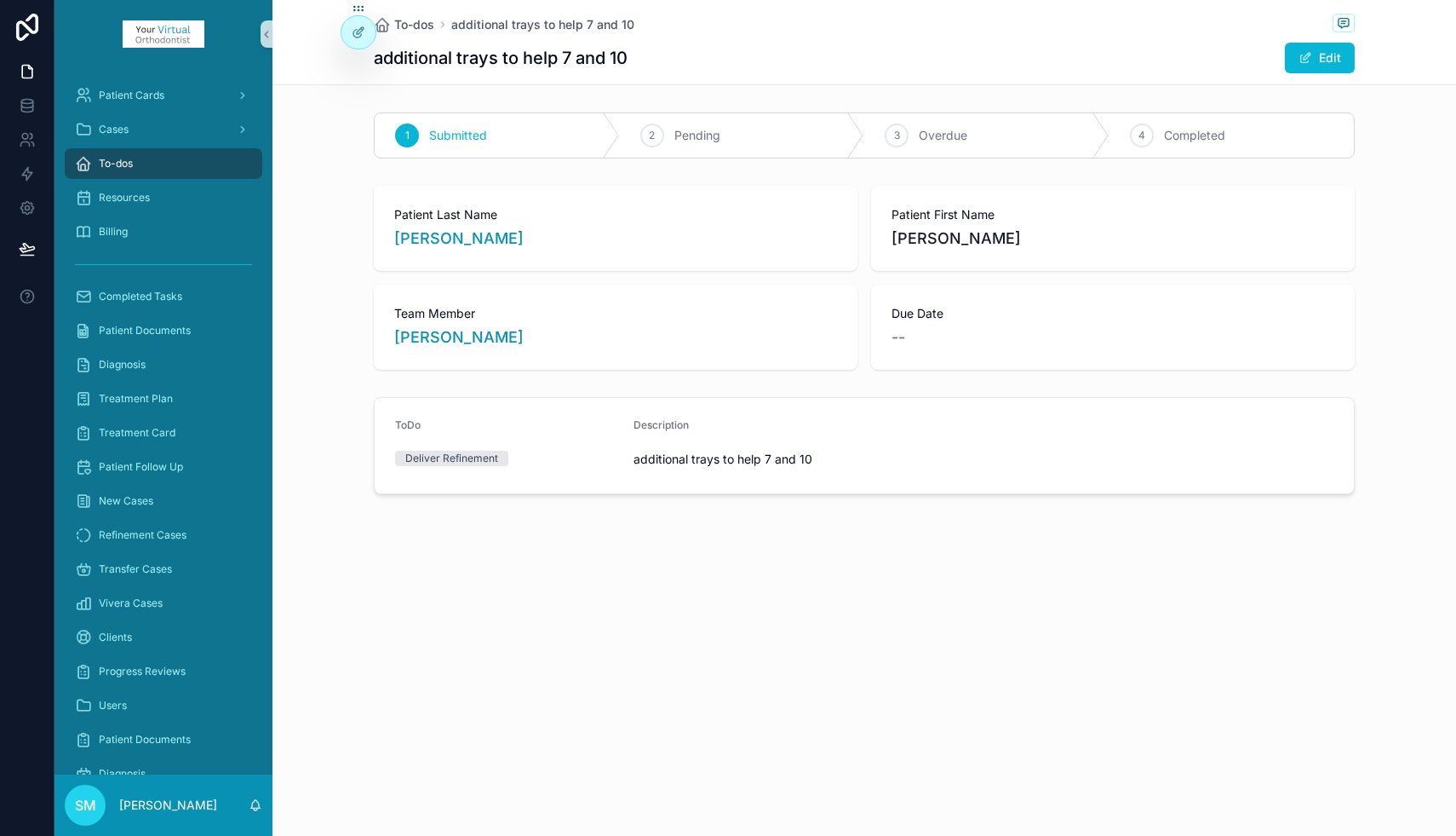
click at [123, 163] on span "To-dos" at bounding box center [116, 163] width 34 height 13
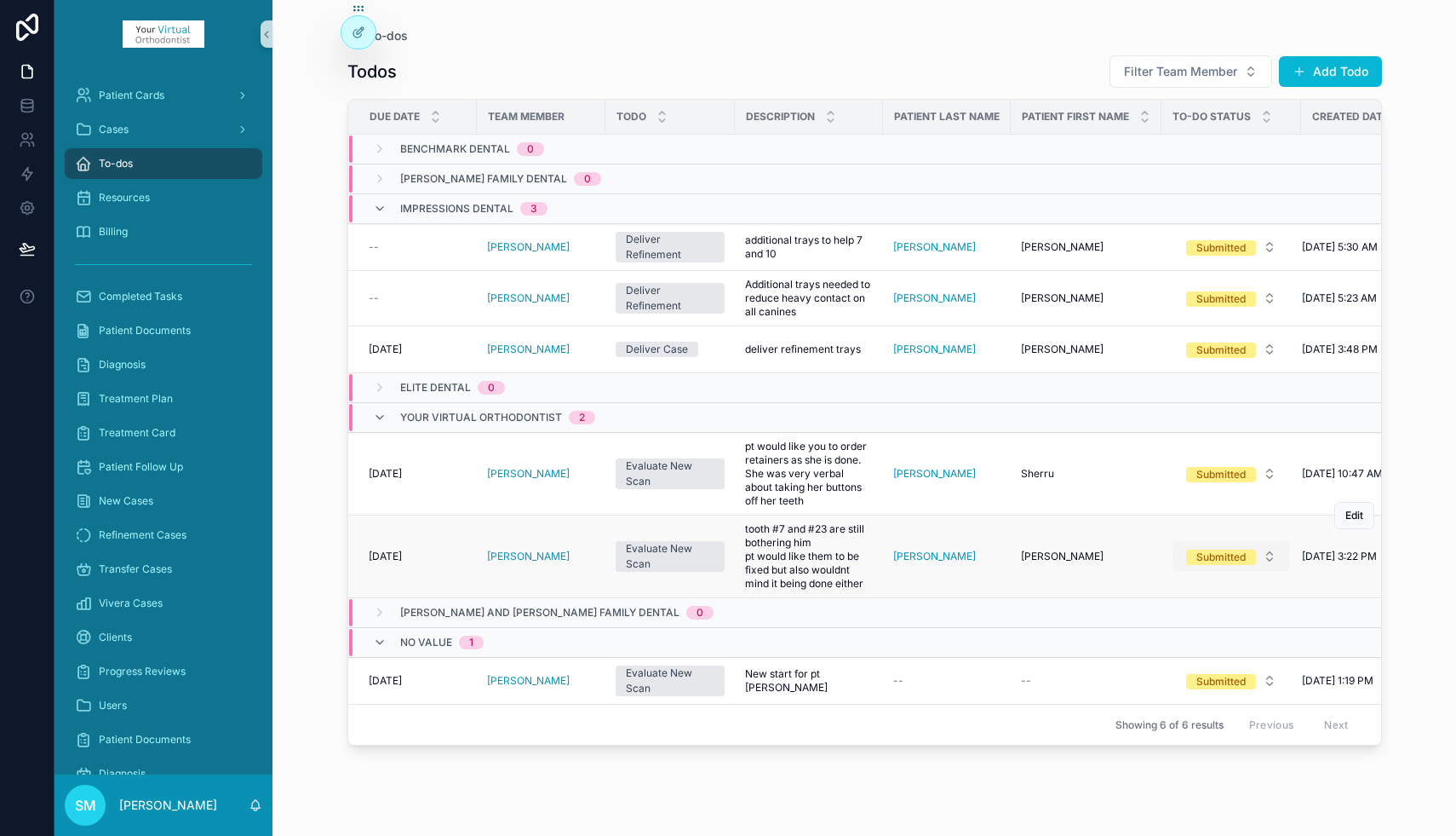
click at [1220, 557] on div "Submitted" at bounding box center [1221, 556] width 50 height 15
click at [1178, 724] on div "Completed" at bounding box center [1170, 725] width 53 height 15
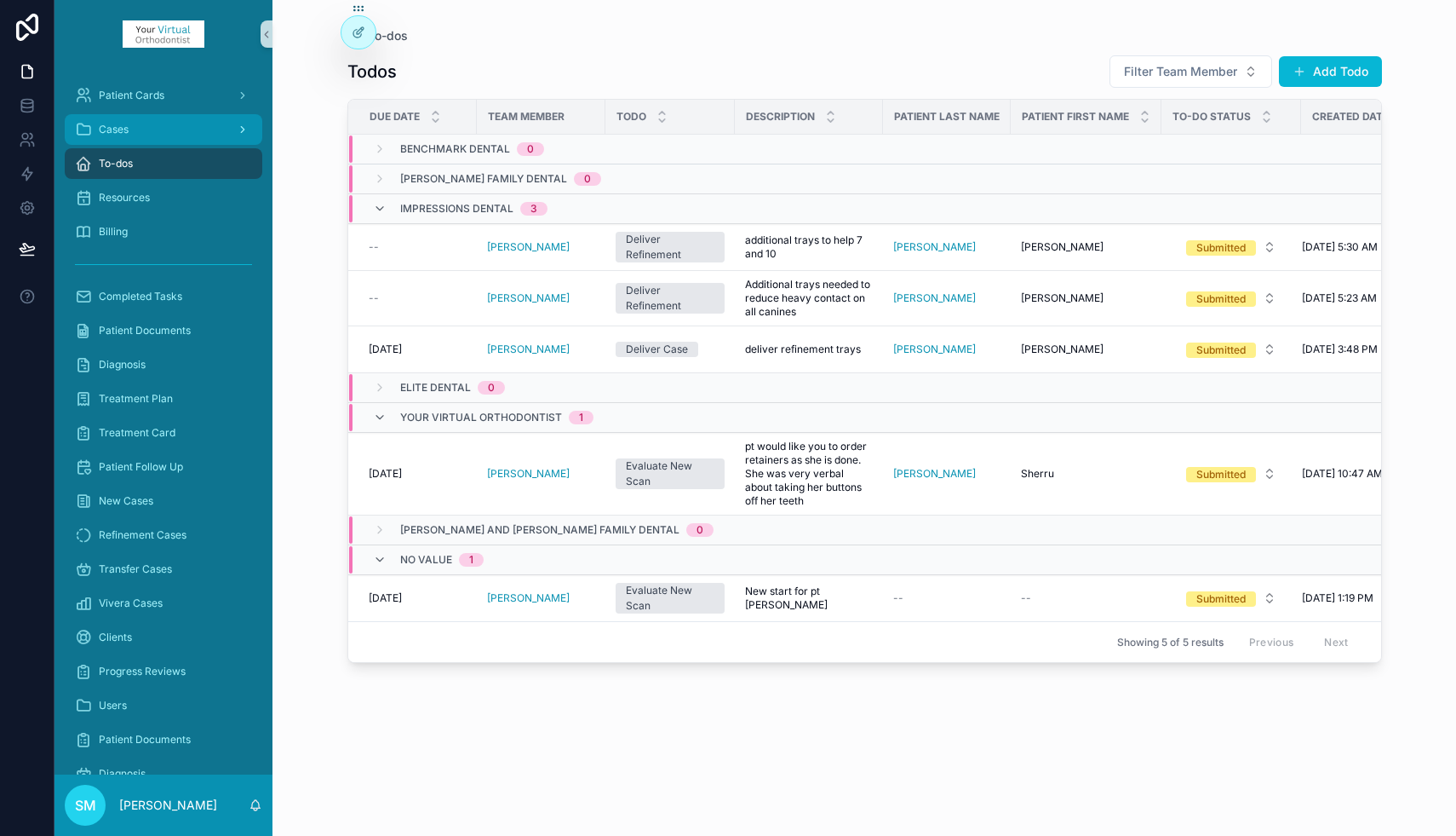
click at [125, 123] on span "Cases" at bounding box center [114, 129] width 30 height 13
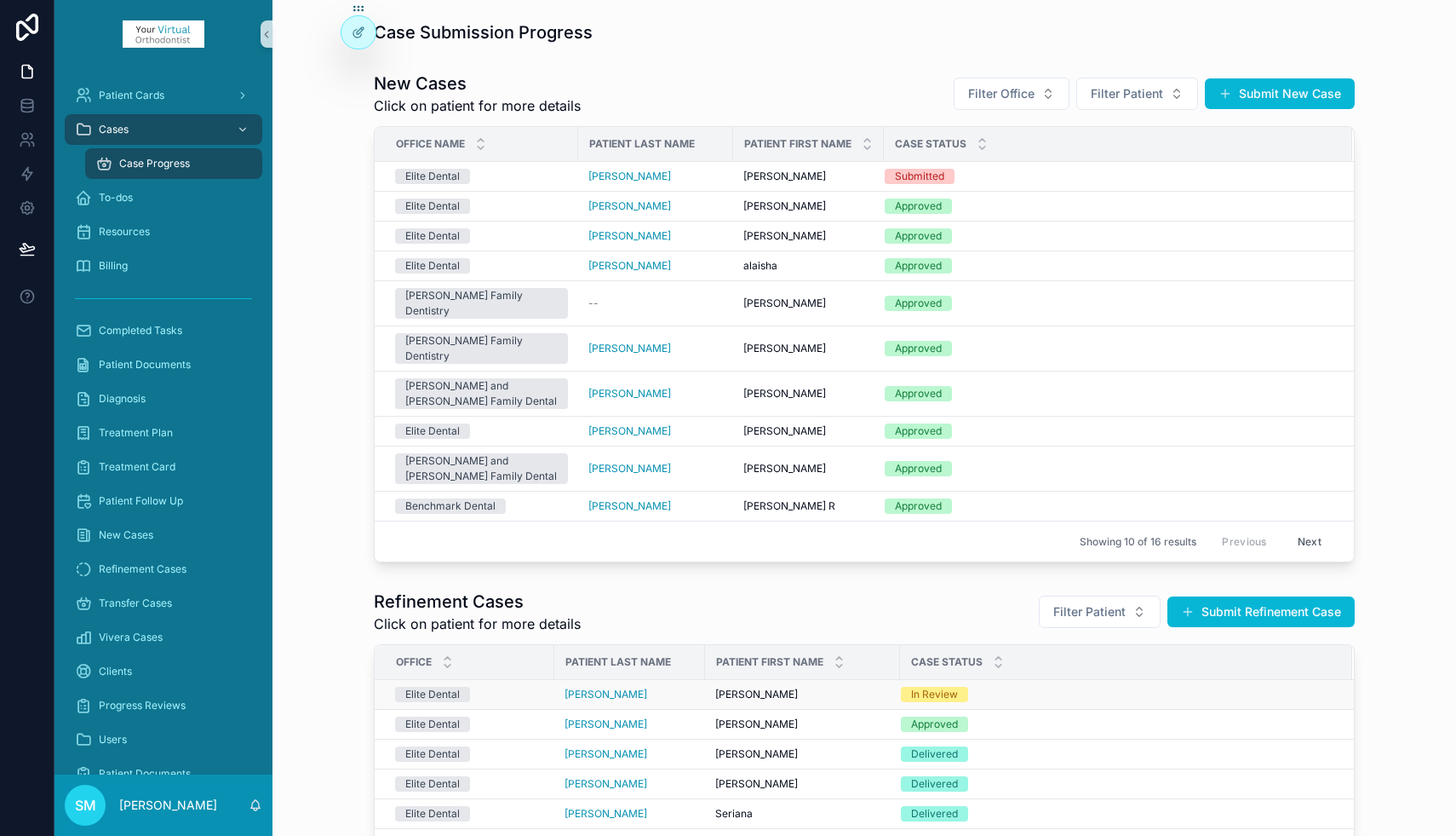
click at [937, 686] on div "In Review" at bounding box center [934, 693] width 47 height 15
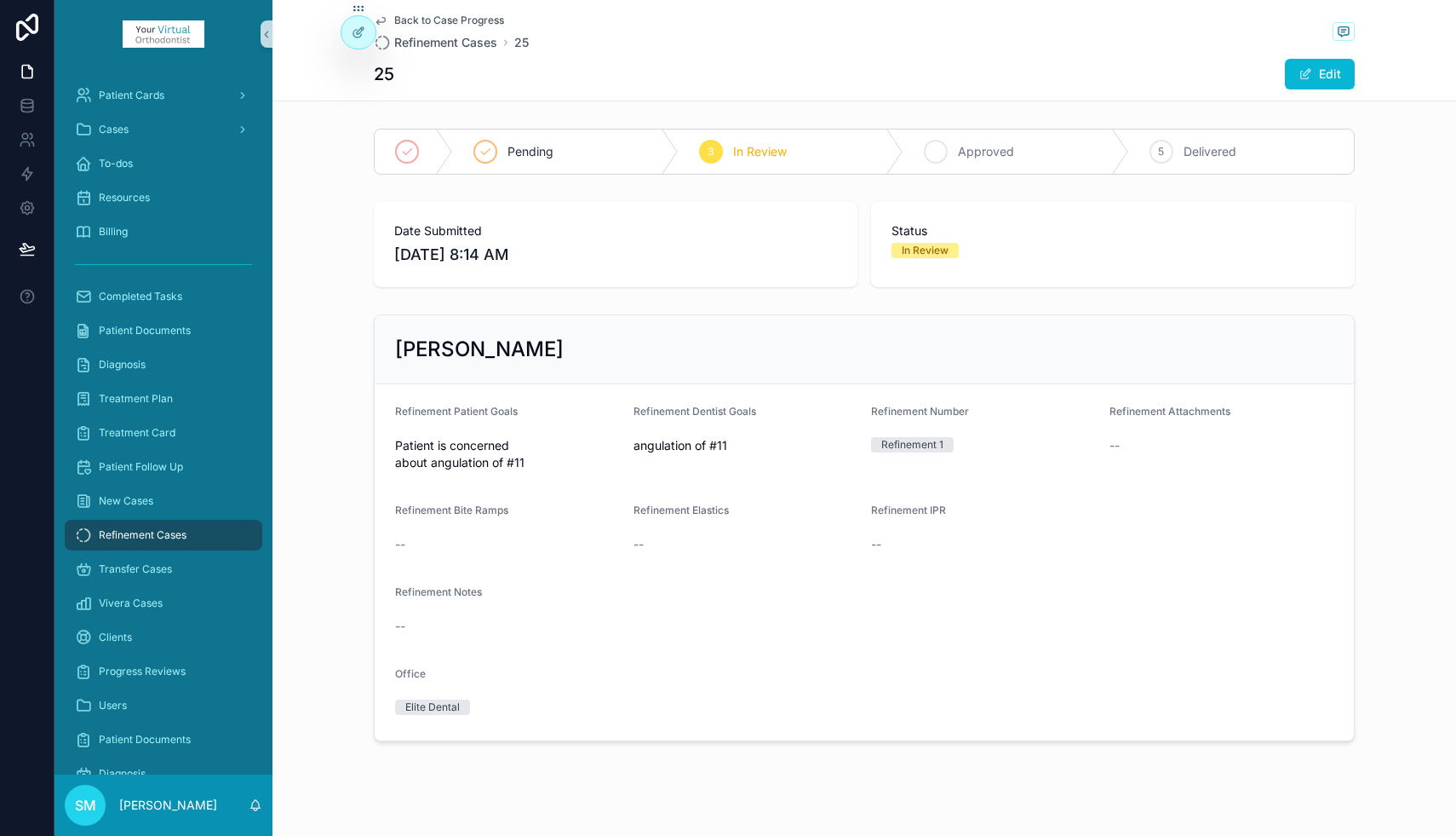
click at [961, 151] on span "Approved" at bounding box center [985, 151] width 56 height 17
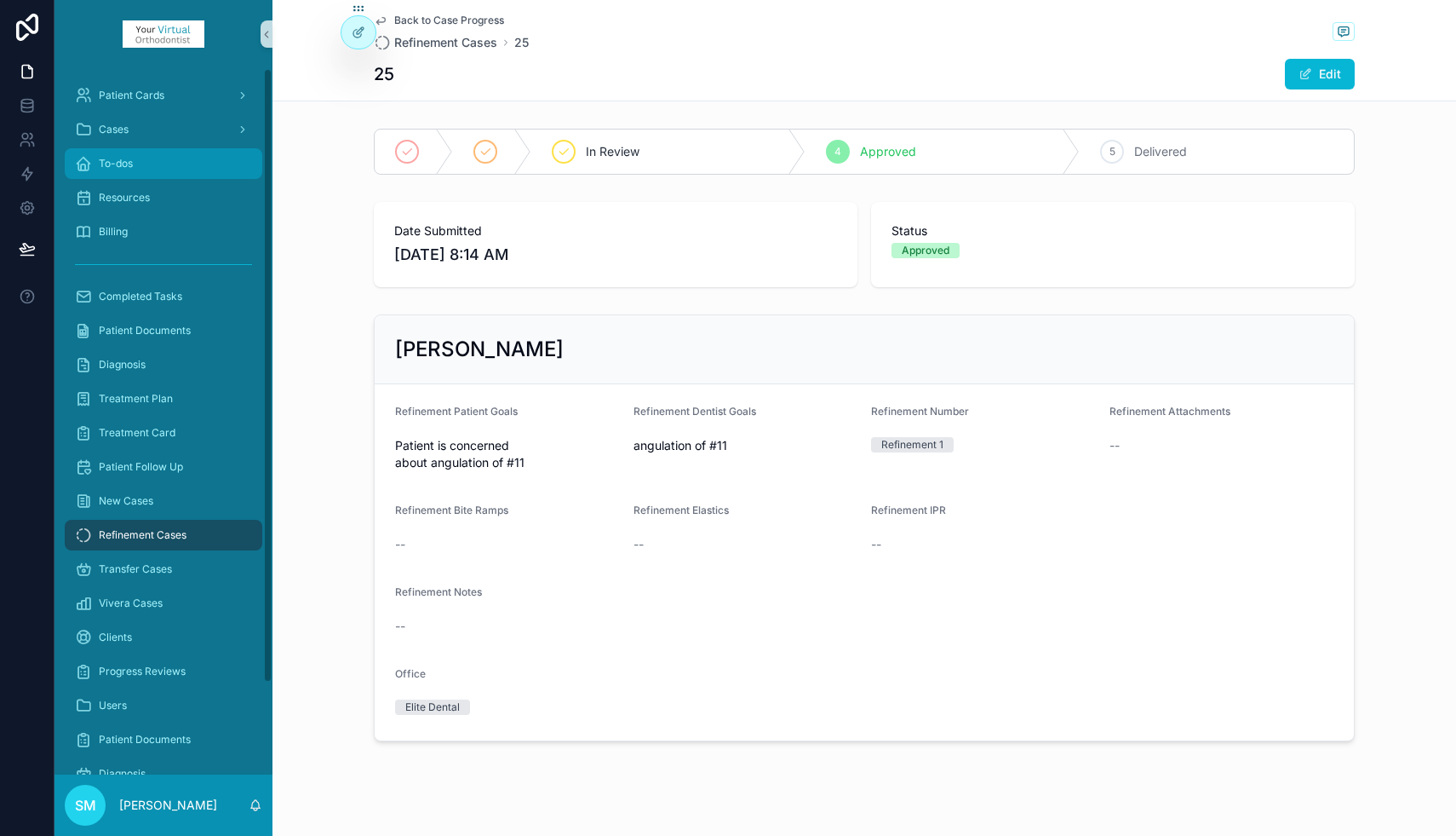
click at [141, 166] on div "To-dos" at bounding box center [164, 163] width 177 height 27
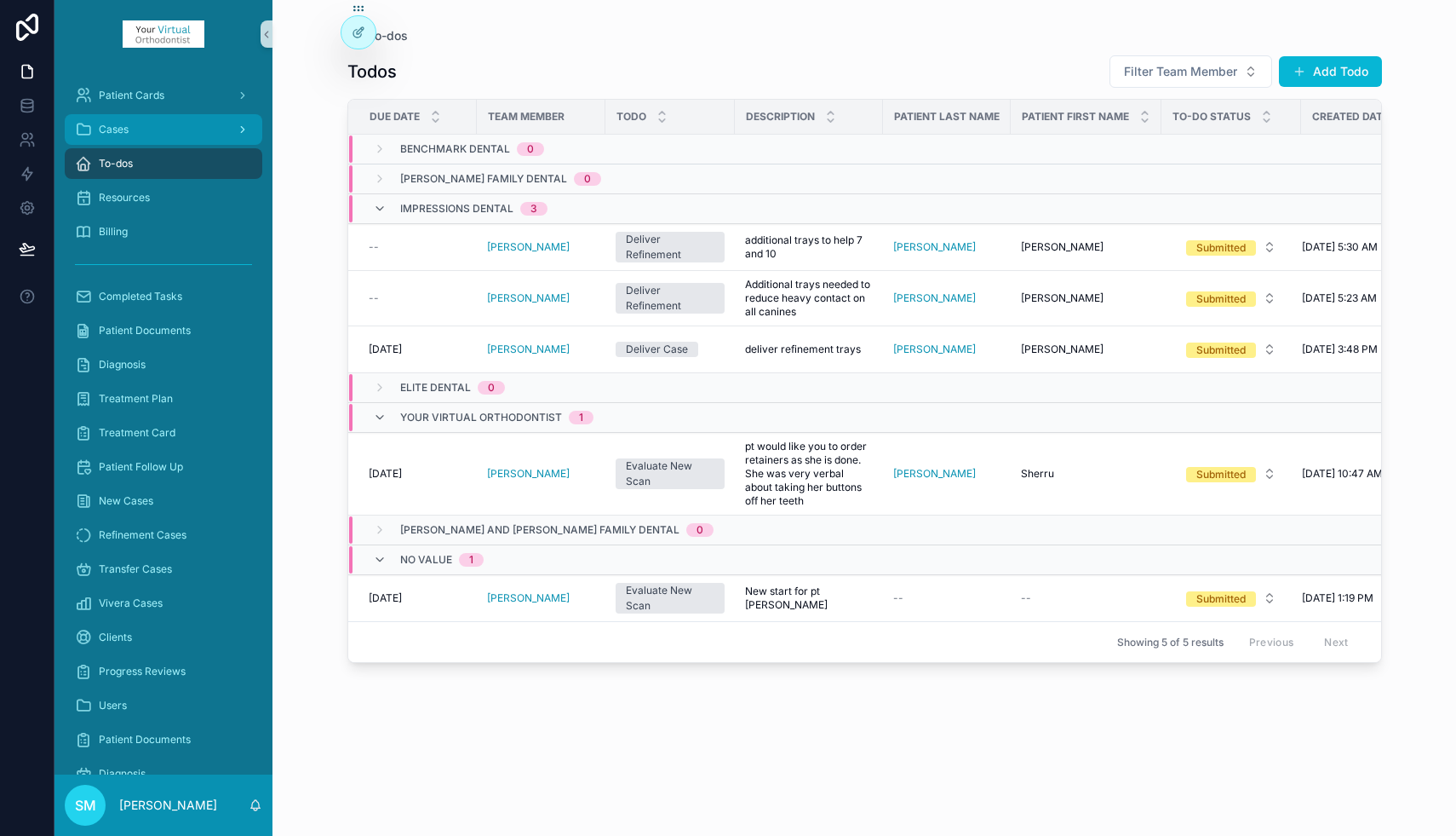
click at [141, 130] on div "Cases" at bounding box center [164, 129] width 177 height 27
